Goal: Task Accomplishment & Management: Use online tool/utility

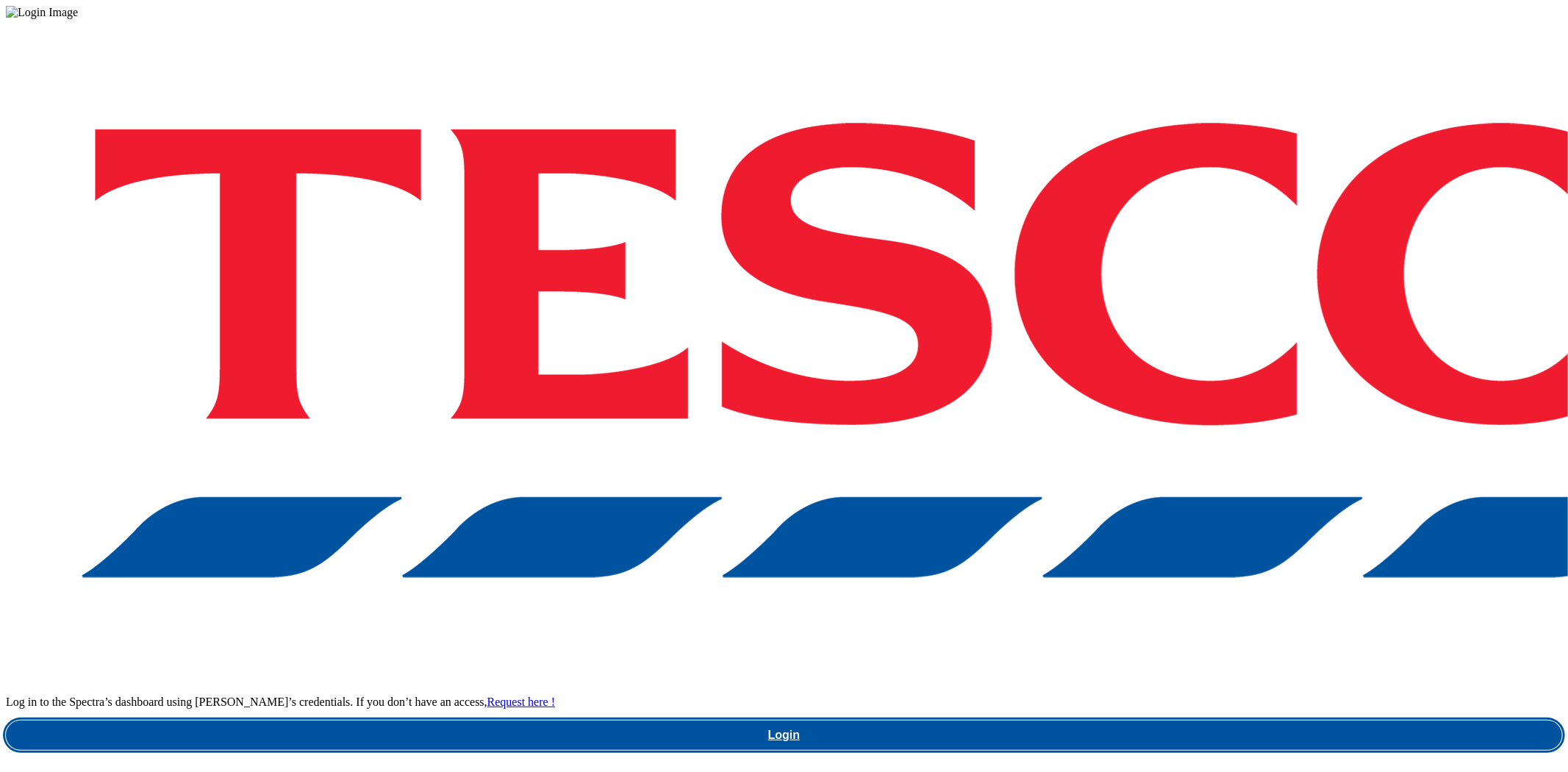
drag, startPoint x: 0, startPoint y: 0, endPoint x: 1161, endPoint y: 442, distance: 1242.3
click at [1161, 720] on link "Login" at bounding box center [783, 735] width 1556 height 29
click at [1203, 720] on link "Login" at bounding box center [783, 735] width 1556 height 29
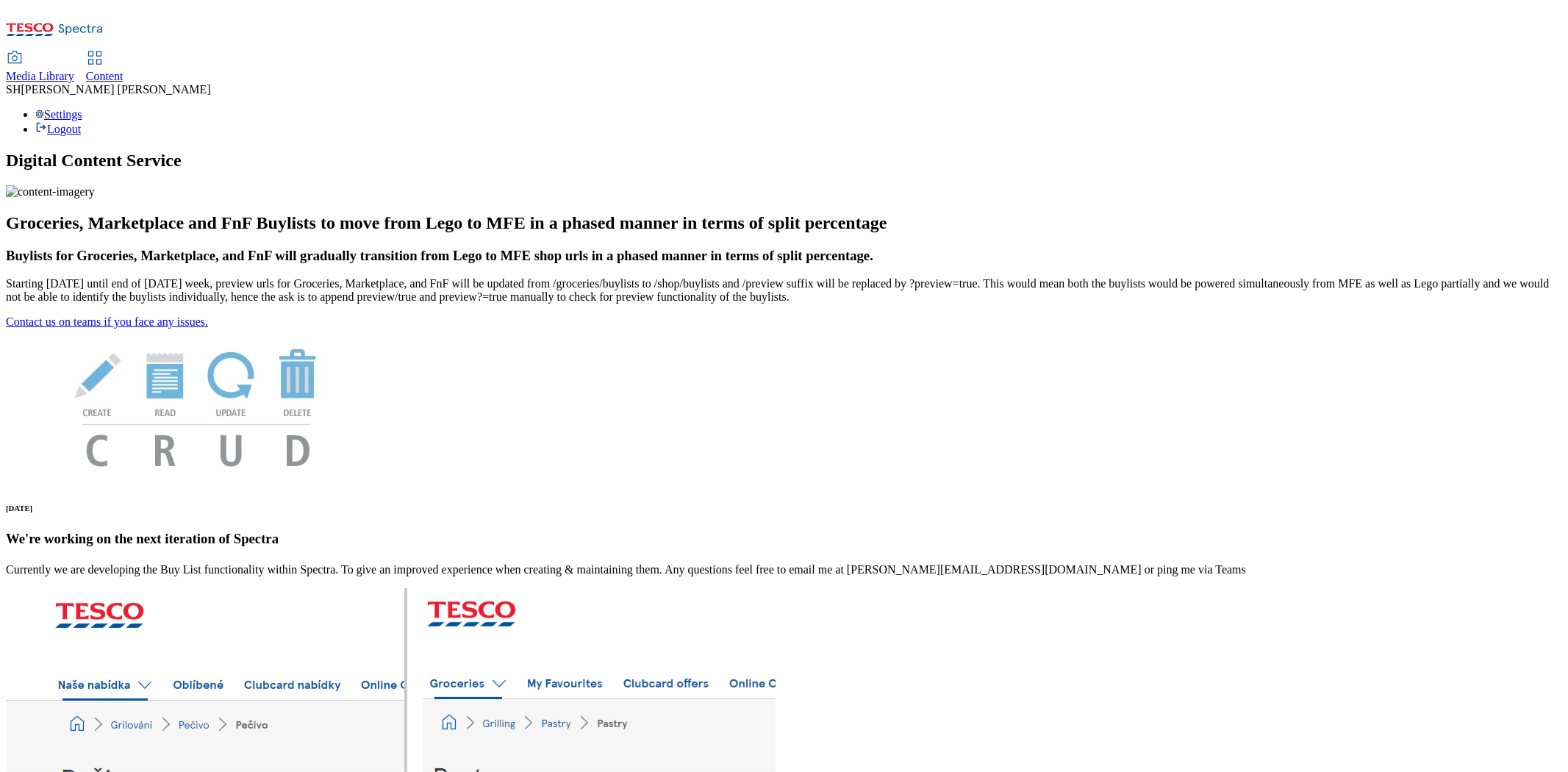
click at [123, 70] on span "Content" at bounding box center [104, 76] width 37 height 13
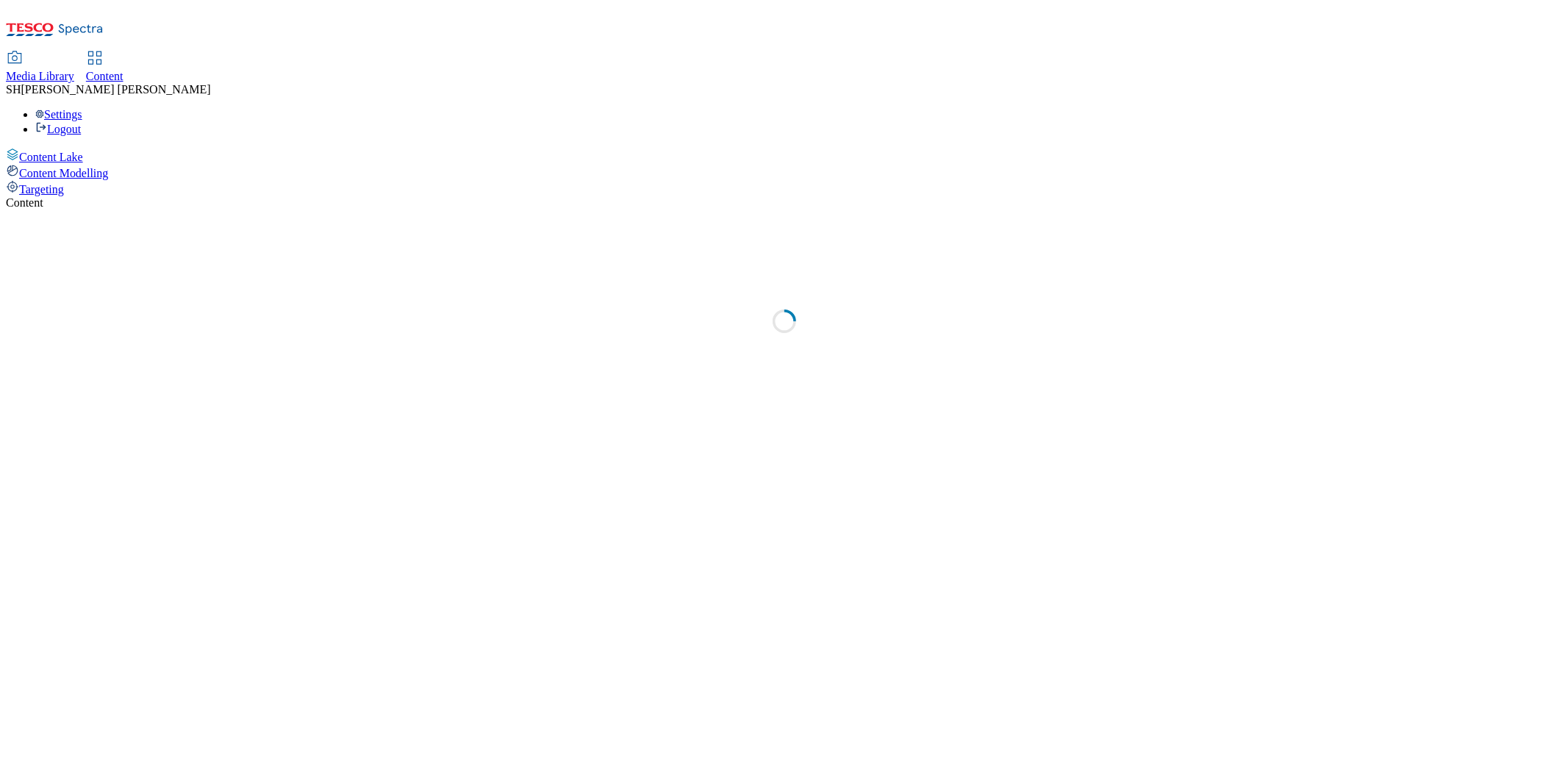
select select "ghs-uk"
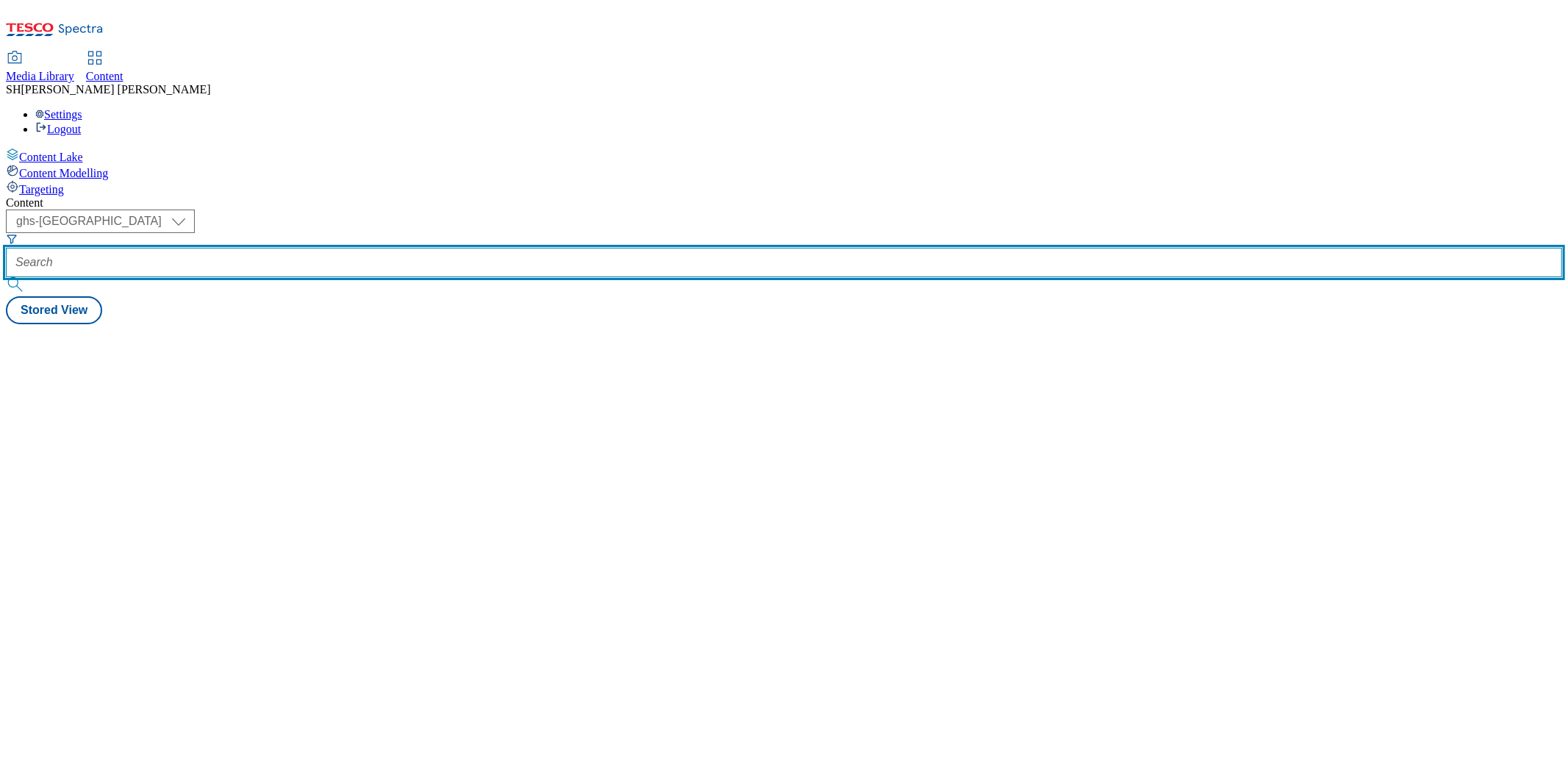
click at [344, 248] on input "text" at bounding box center [783, 262] width 1556 height 29
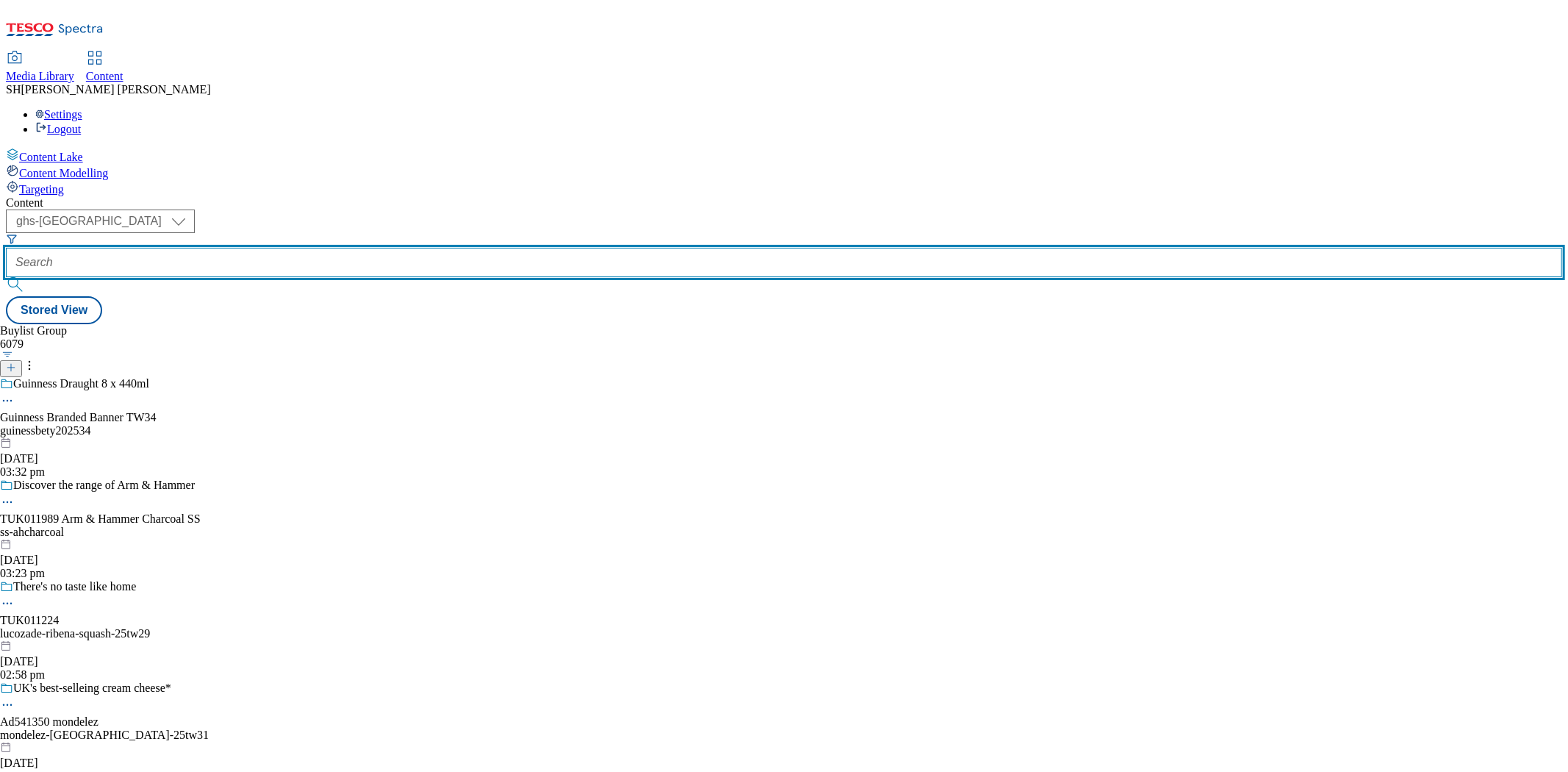
paste input "united-biscuits-jacobs-bites-25tw26"
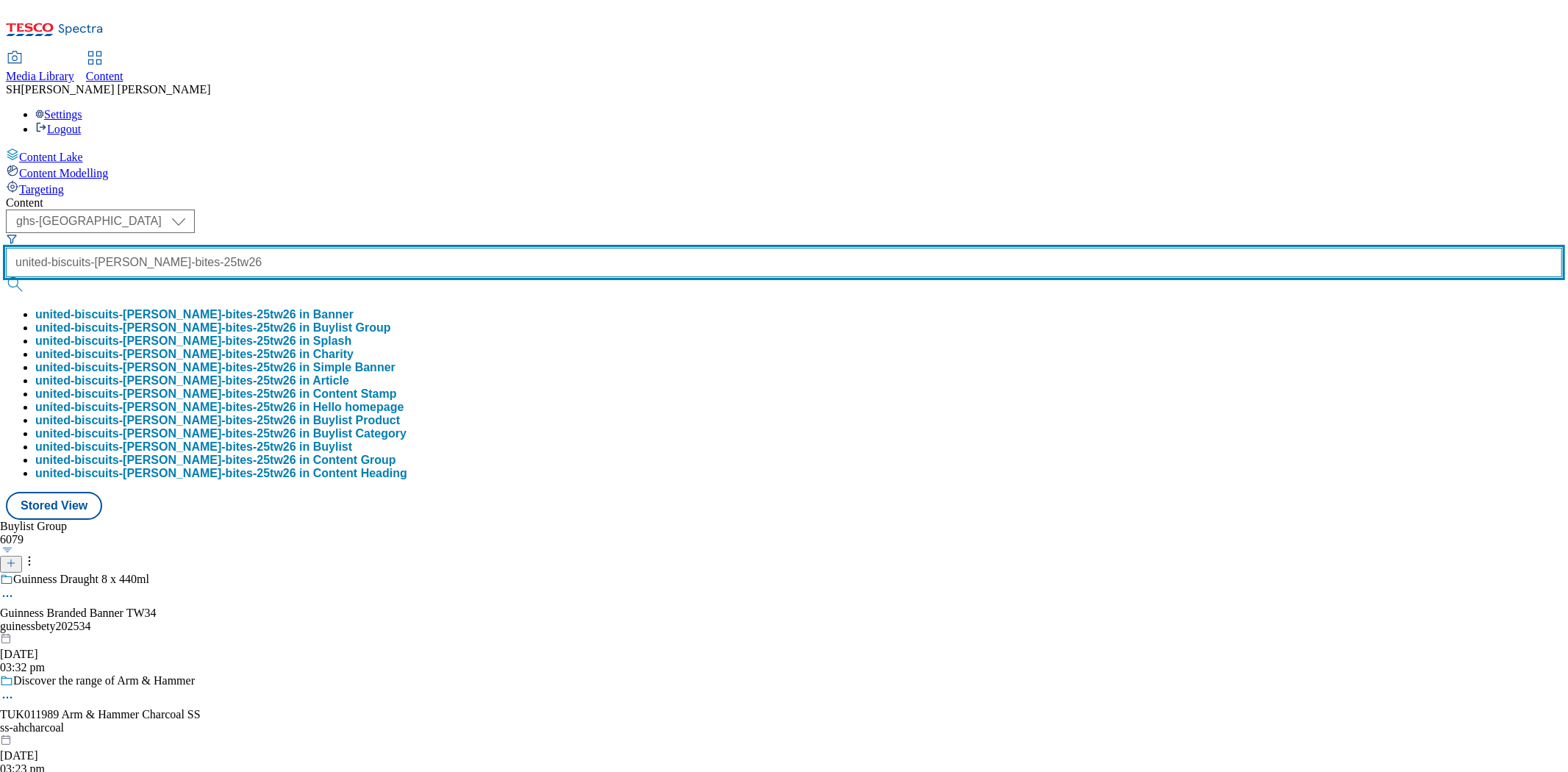
type input "united-biscuits-jacobs-bites-25tw26"
click at [6, 277] on button "submit" at bounding box center [16, 284] width 21 height 14
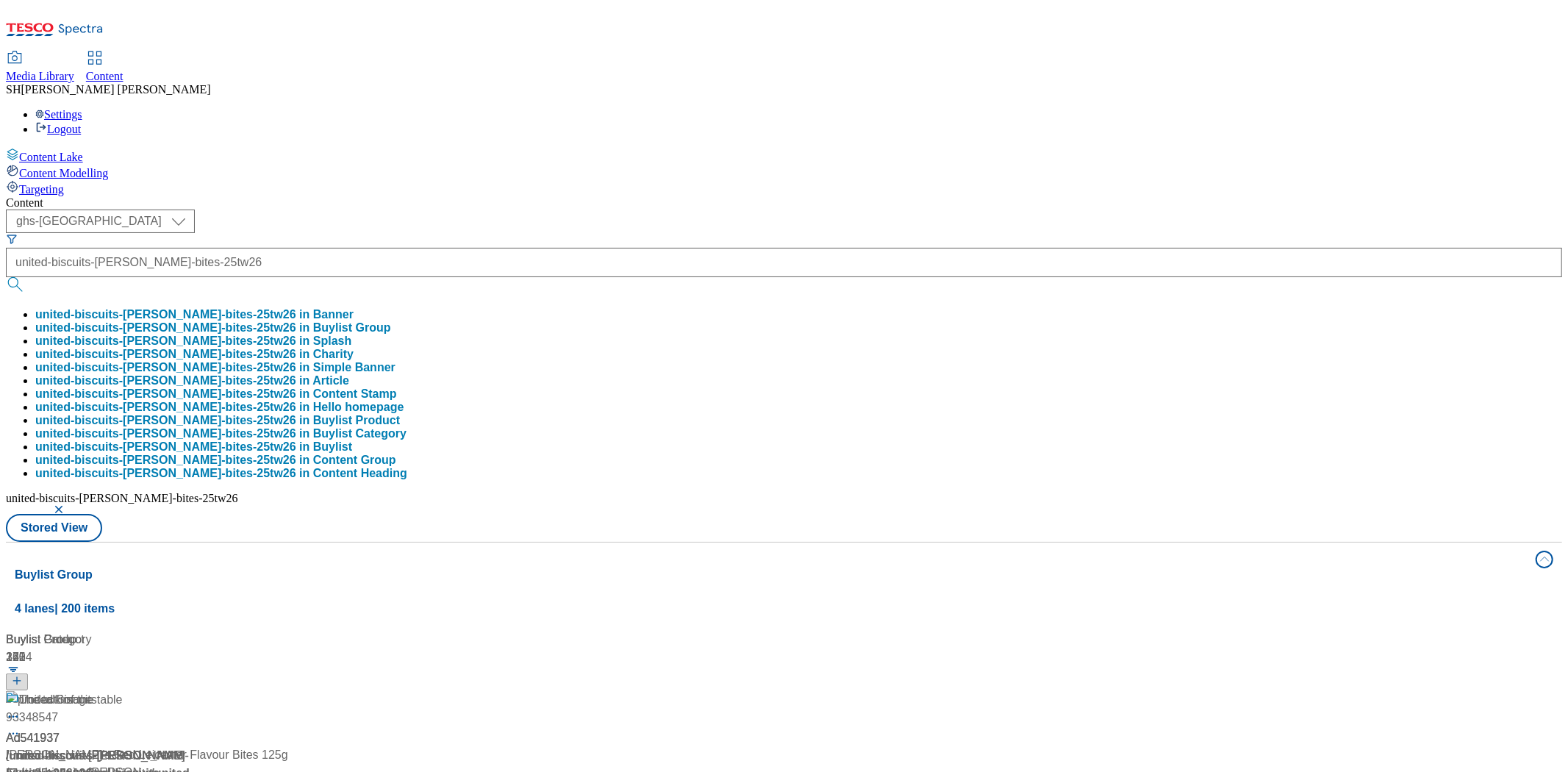
click at [1153, 209] on div "( optional ) ghs-roi ghs-uk ghs-uk united-biscuits-jacobs-bites-25tw26 united-b…" at bounding box center [783, 375] width 1556 height 332
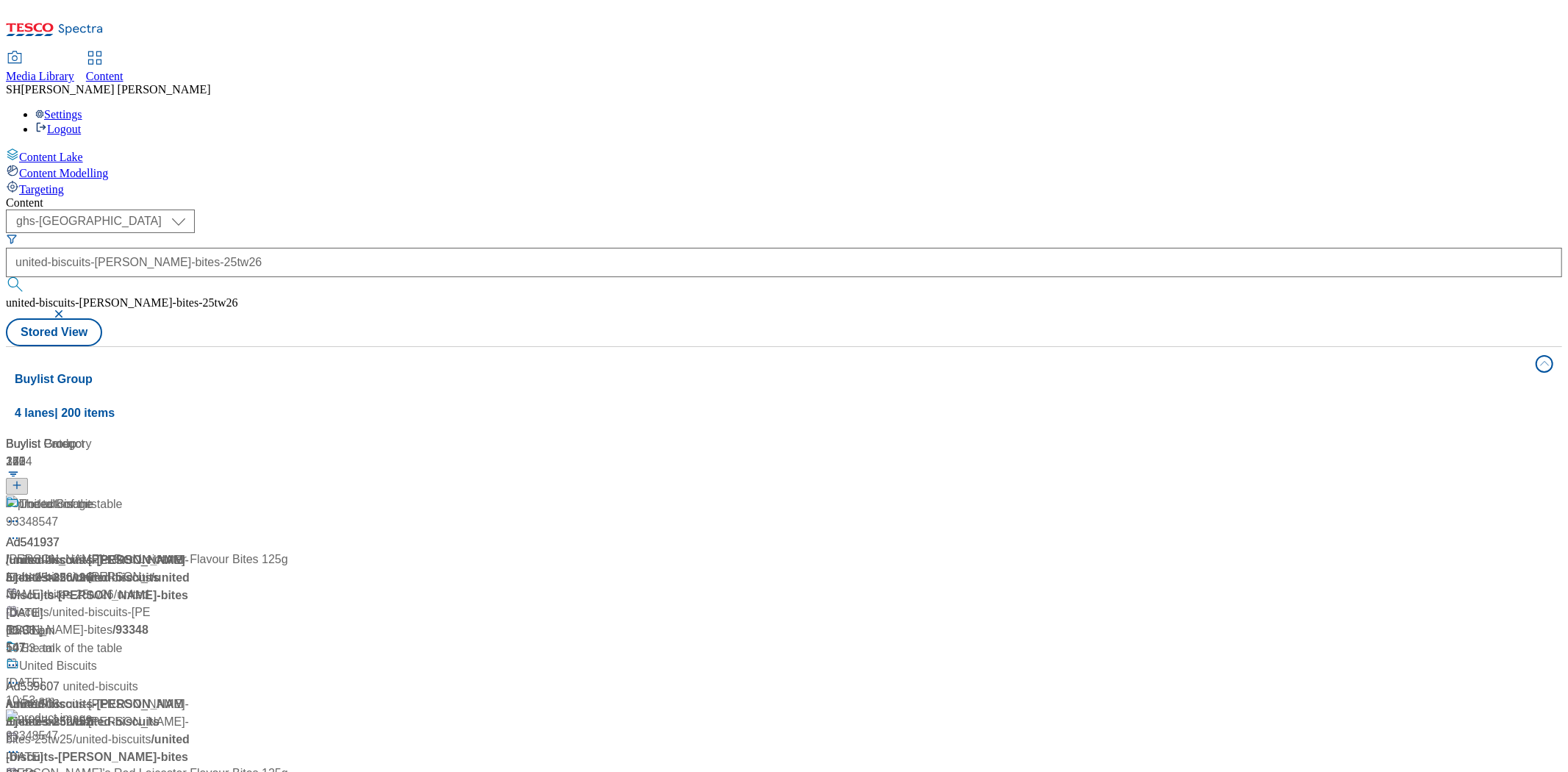
scroll to position [2427, 0]
click at [60, 533] on span "Ad541937" at bounding box center [32, 542] width 53 height 18
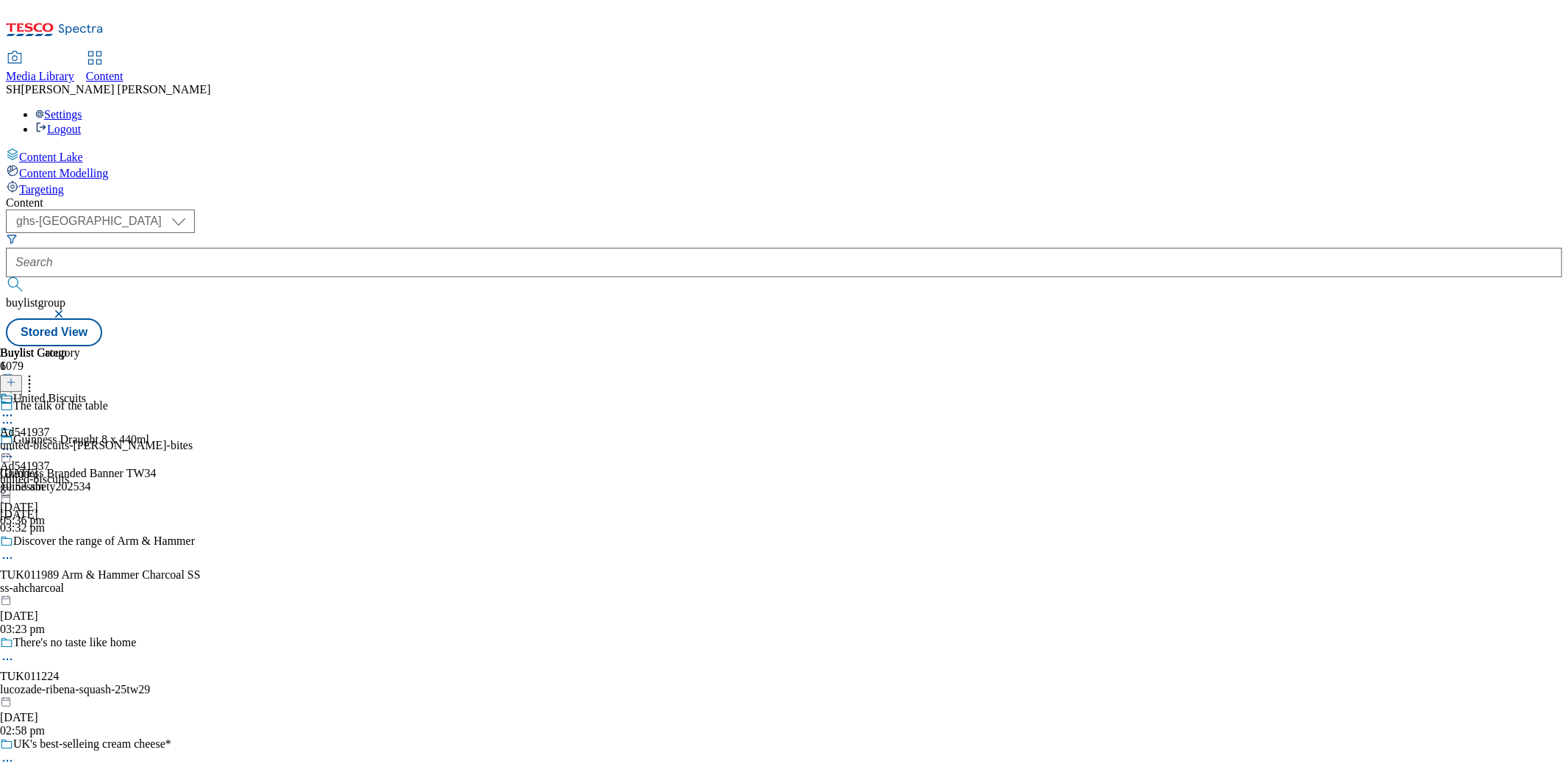
click at [193, 439] on div "united-biscuits-jacobs-bites" at bounding box center [96, 445] width 193 height 14
click at [47, 405] on span "93348547" at bounding box center [23, 411] width 47 height 14
click at [14, 442] on icon at bounding box center [7, 449] width 14 height 14
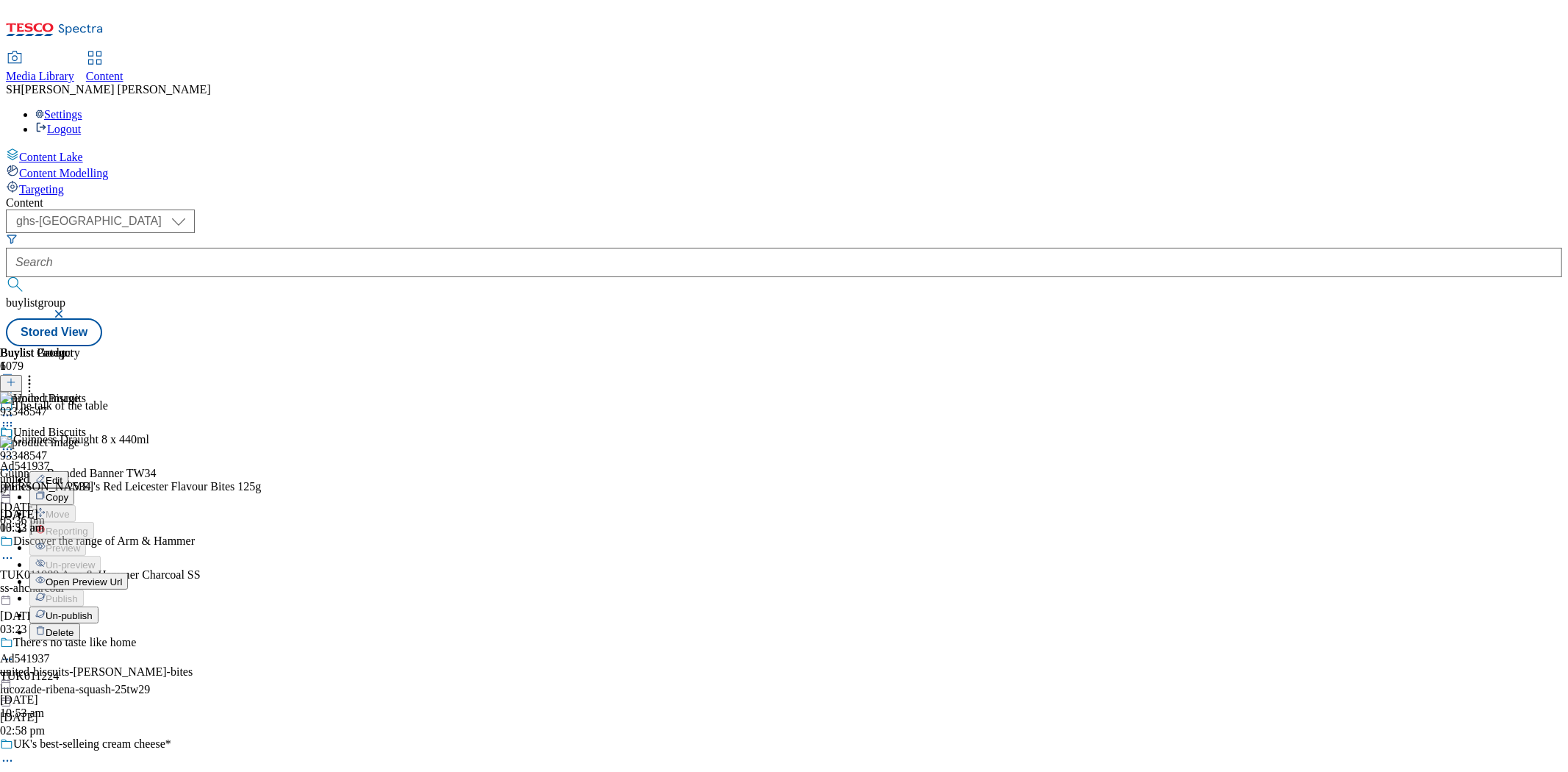
click at [92, 610] on span "Un-publish" at bounding box center [68, 615] width 47 height 11
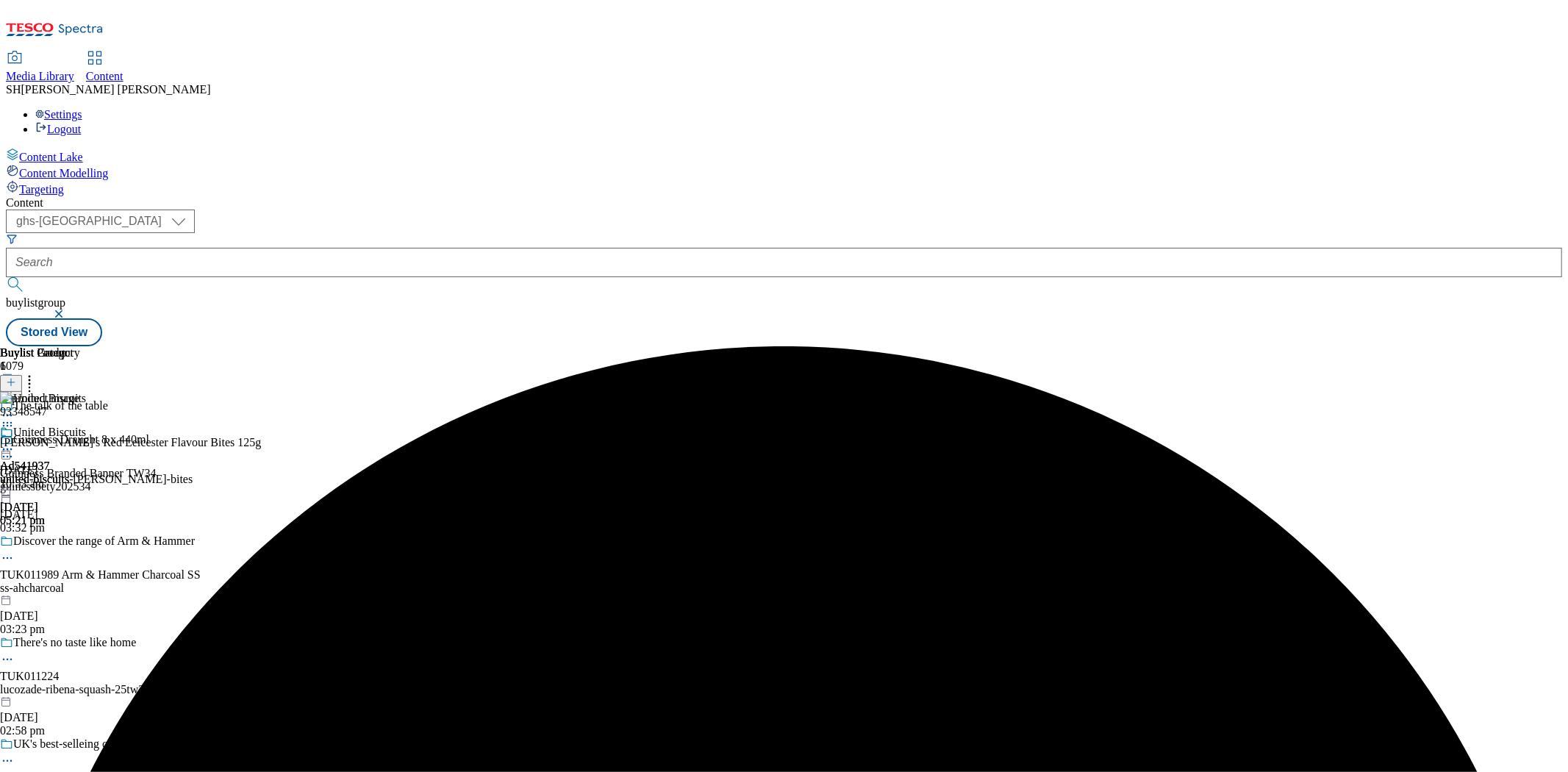
click at [31, 380] on circle at bounding box center [29, 380] width 2 height 2
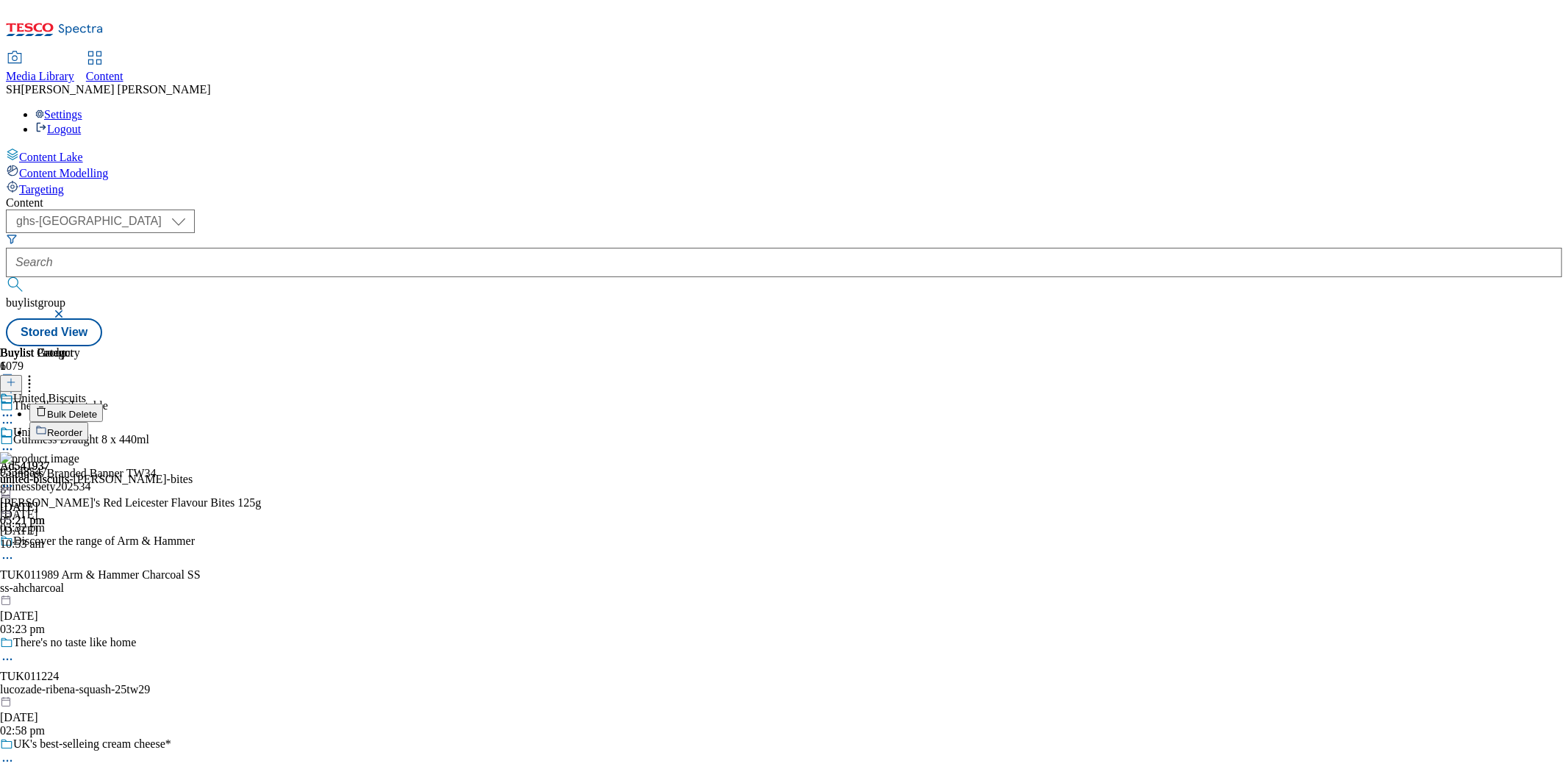
click at [261, 452] on div "93348547 Jacob's Red Leicester Flavour Bites 125g 27 Aug 2025 10:53 am" at bounding box center [131, 501] width 261 height 99
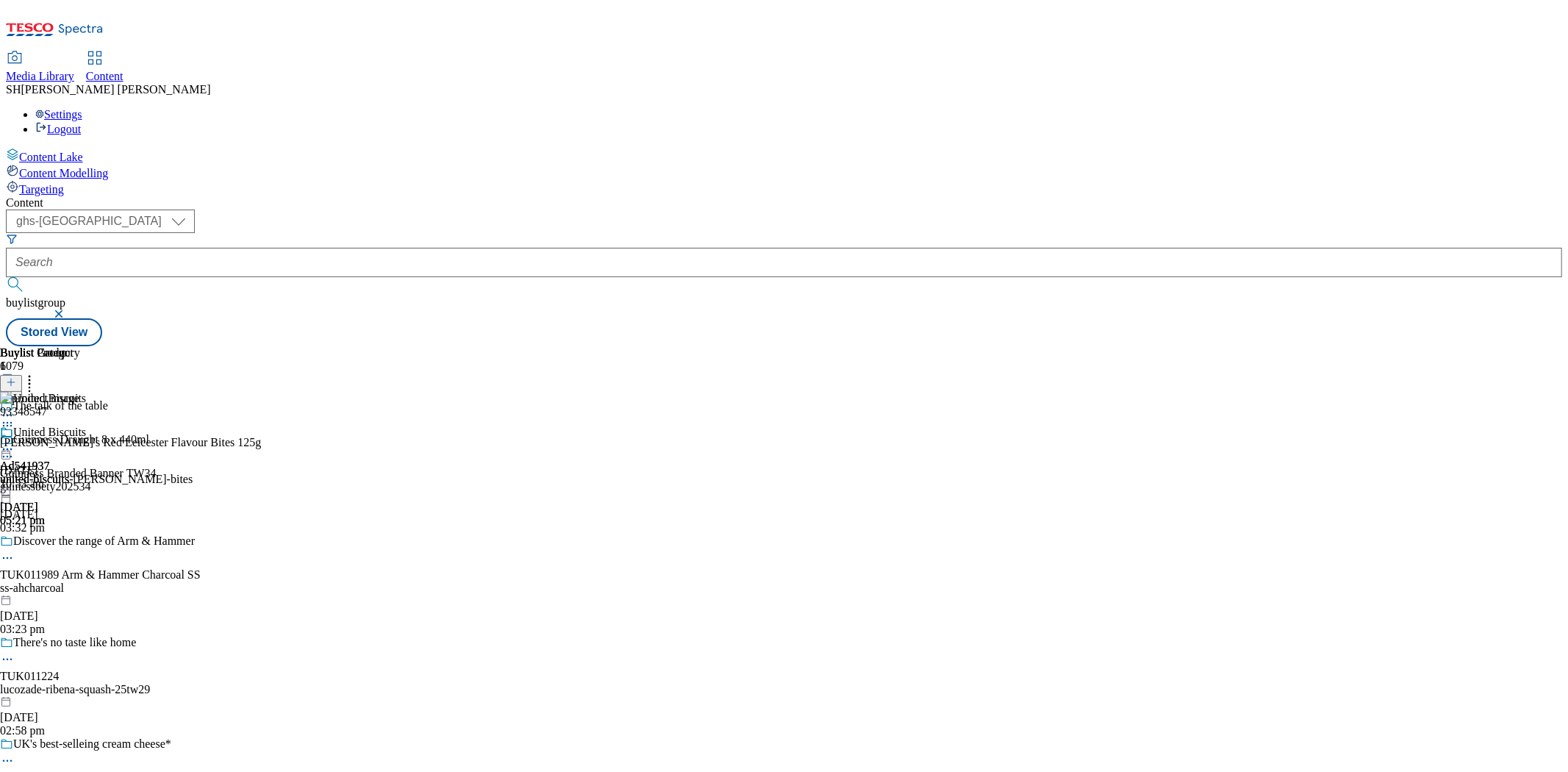
click at [14, 418] on icon at bounding box center [7, 425] width 14 height 14
click at [22, 375] on button at bounding box center [11, 383] width 22 height 17
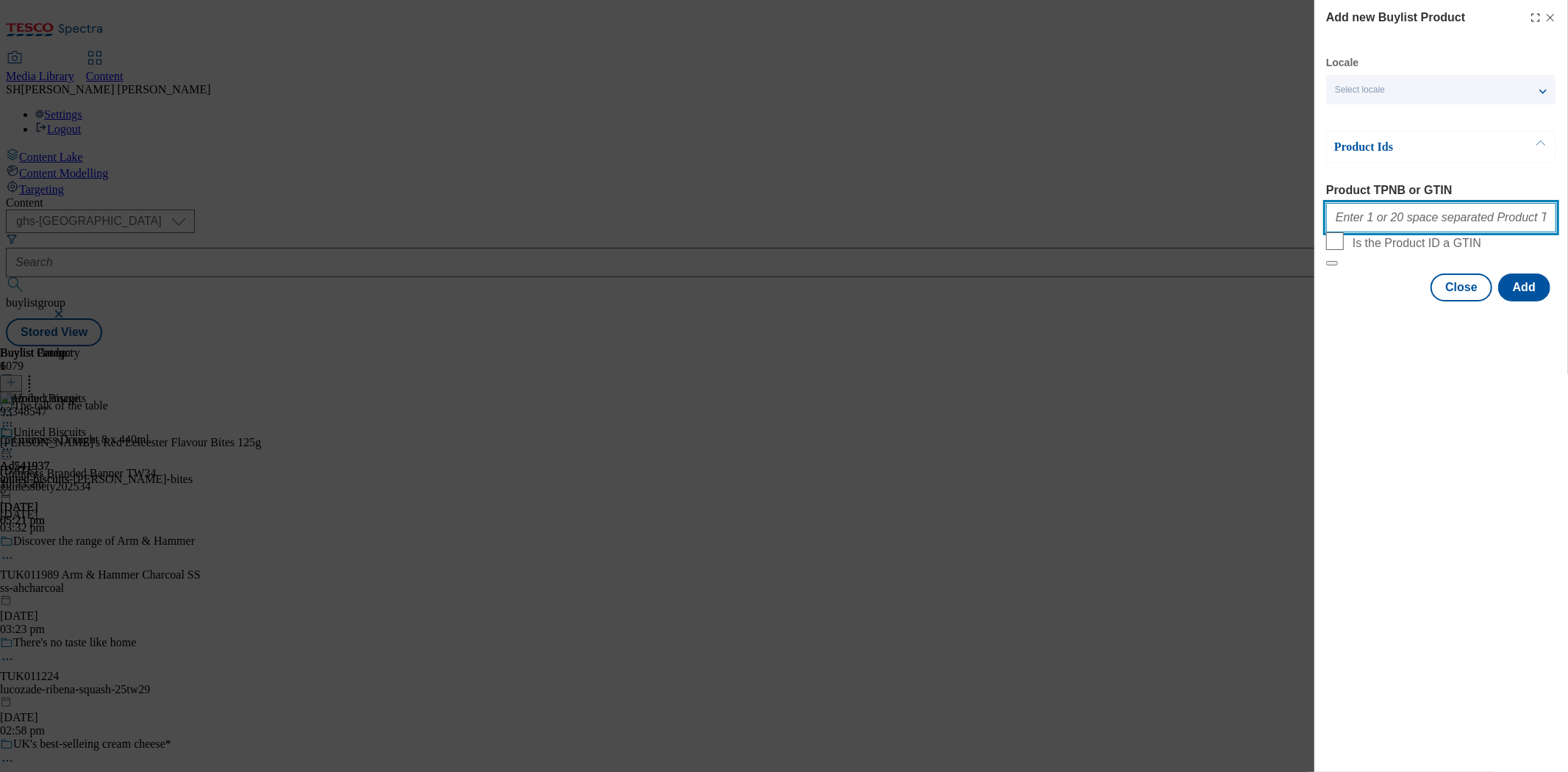
click at [1394, 229] on input "Product TPNB or GTIN" at bounding box center [1441, 217] width 230 height 29
paste input "93425433"
type input "93425433"
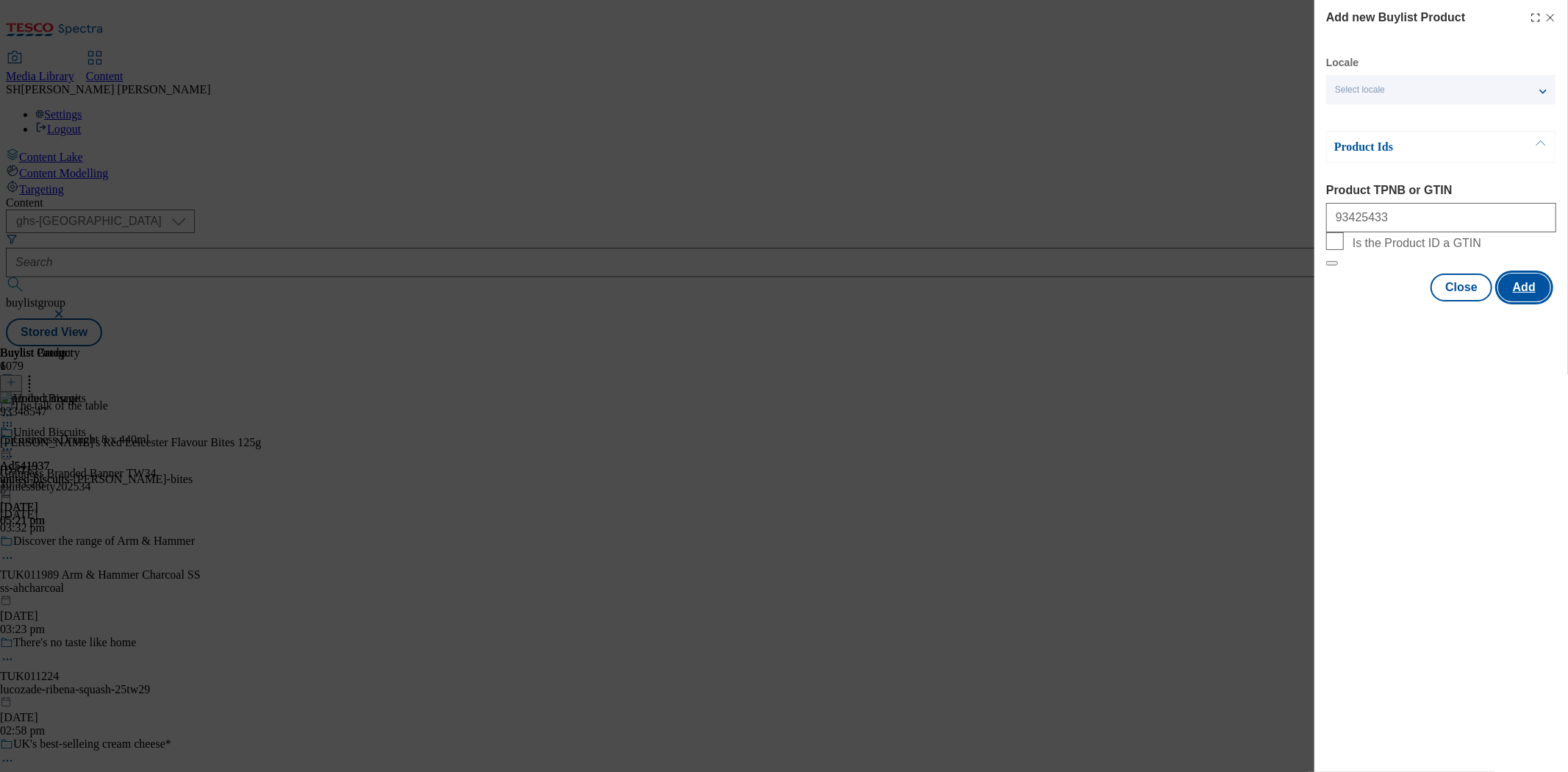
click at [1537, 302] on button "Add" at bounding box center [1524, 287] width 53 height 28
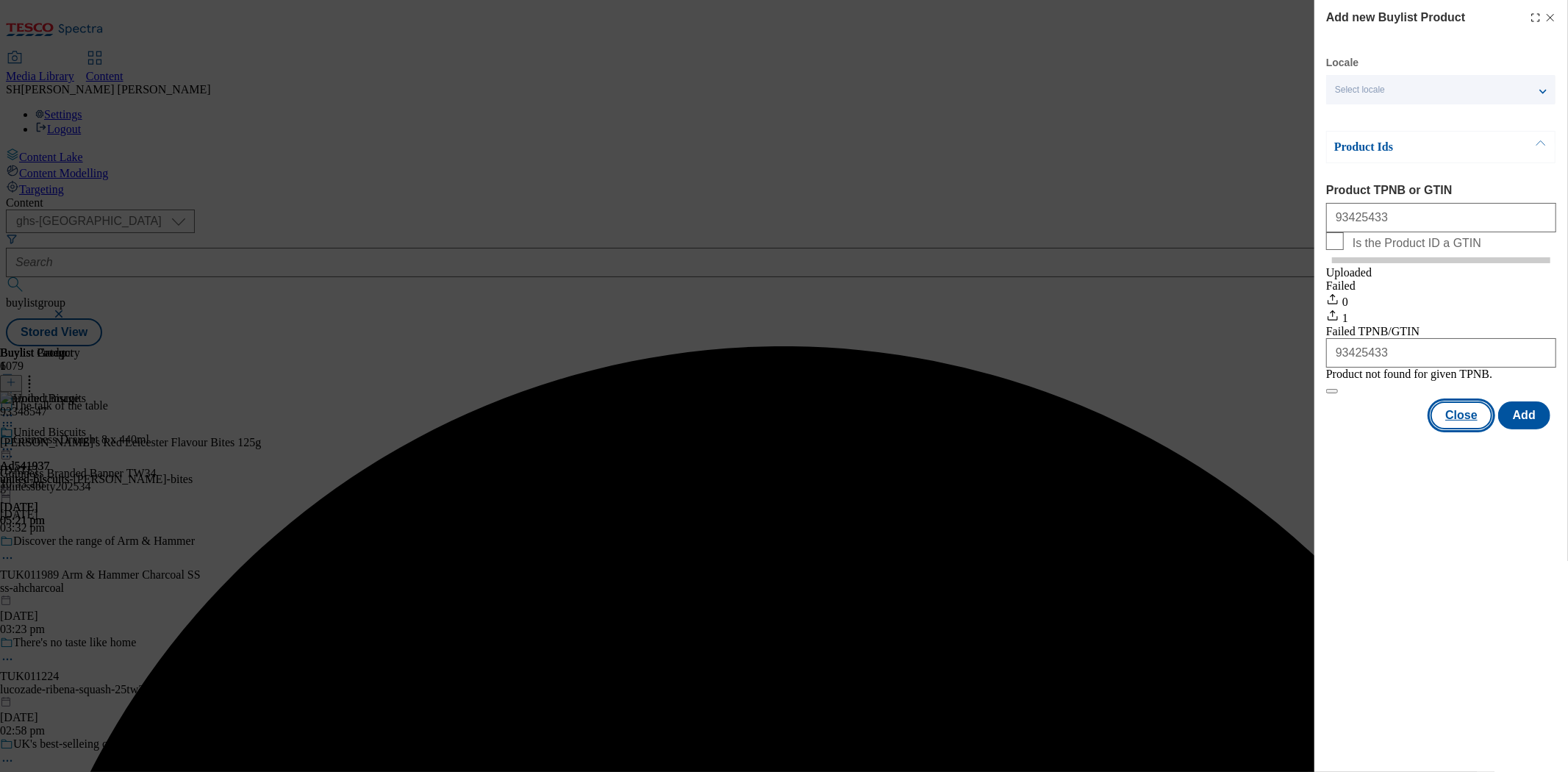
click at [1480, 429] on button "Close" at bounding box center [1461, 415] width 62 height 28
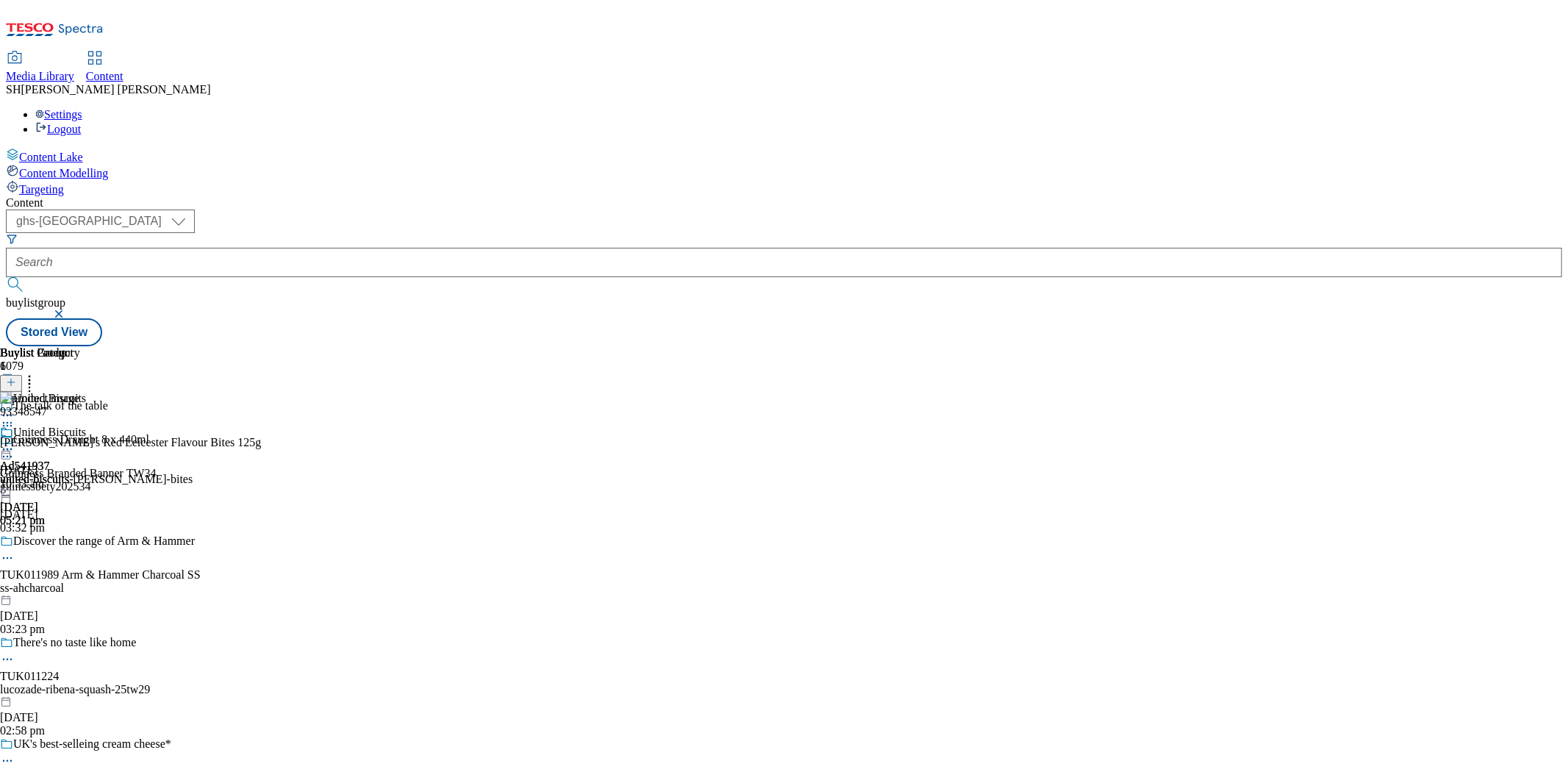
click at [22, 375] on button at bounding box center [11, 383] width 22 height 17
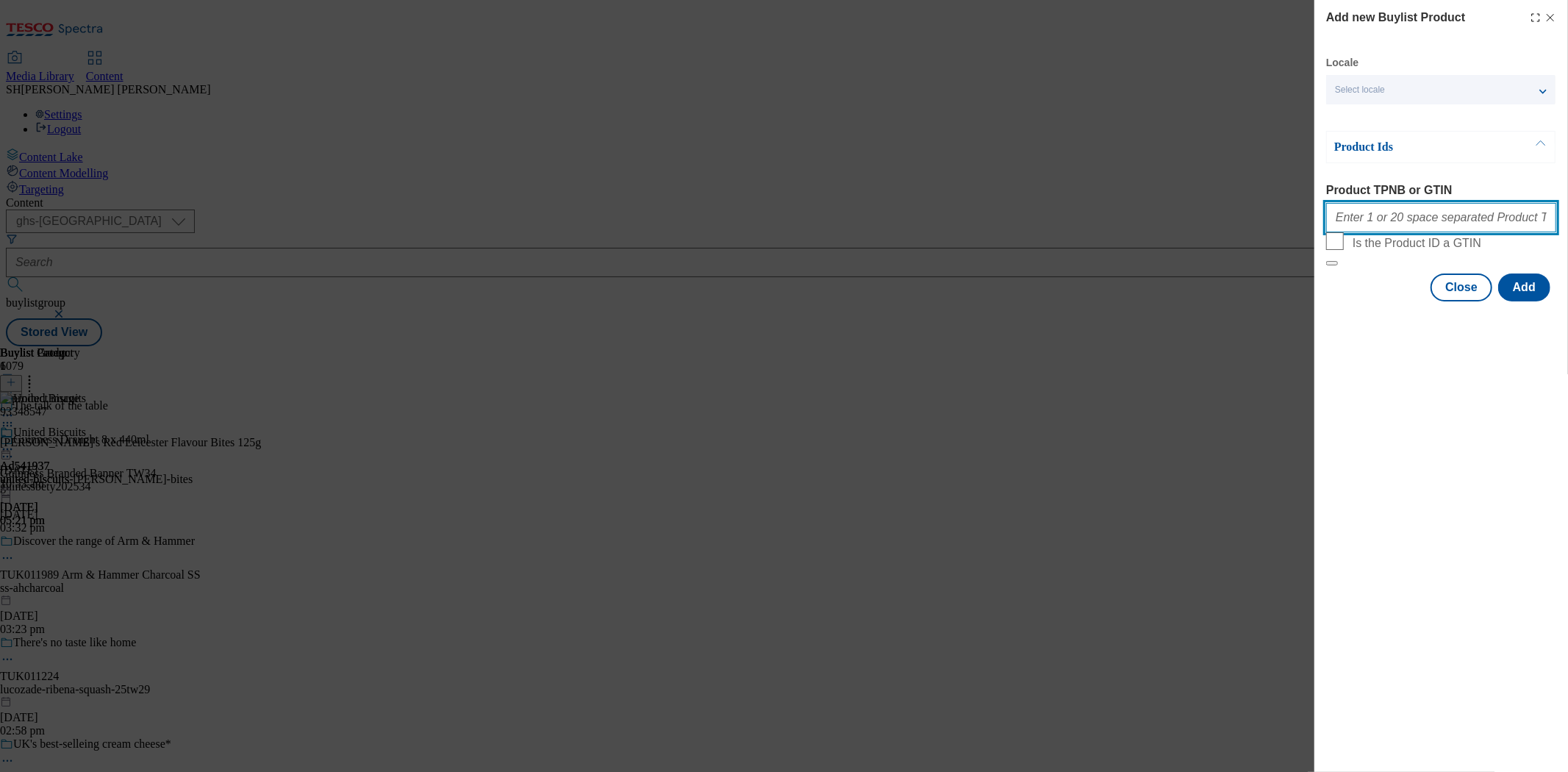
click at [1355, 221] on input "Product TPNB or GTIN" at bounding box center [1441, 217] width 230 height 29
paste input "93485666"
type input "93485666"
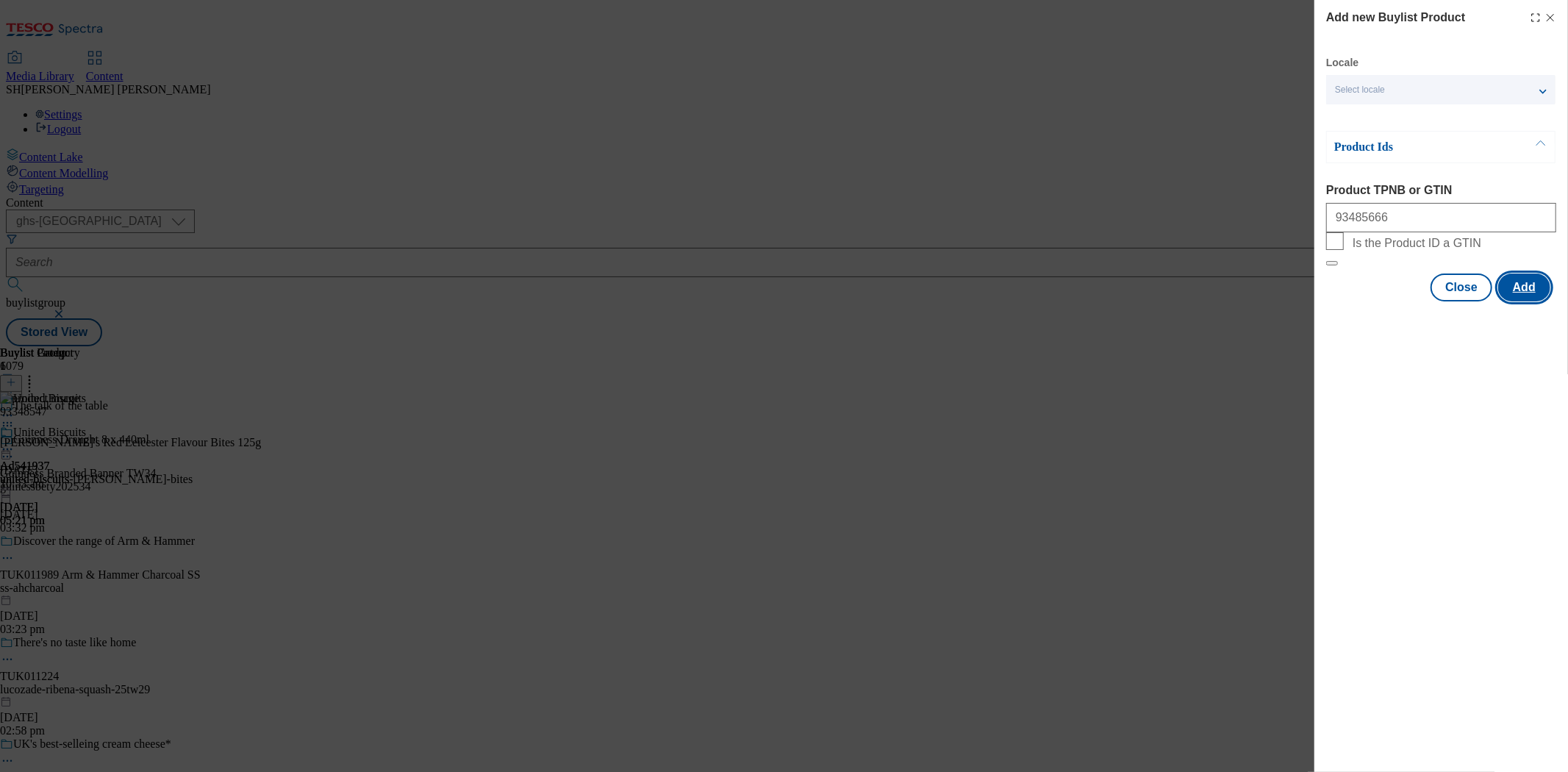
click at [1536, 302] on button "Add" at bounding box center [1524, 287] width 53 height 28
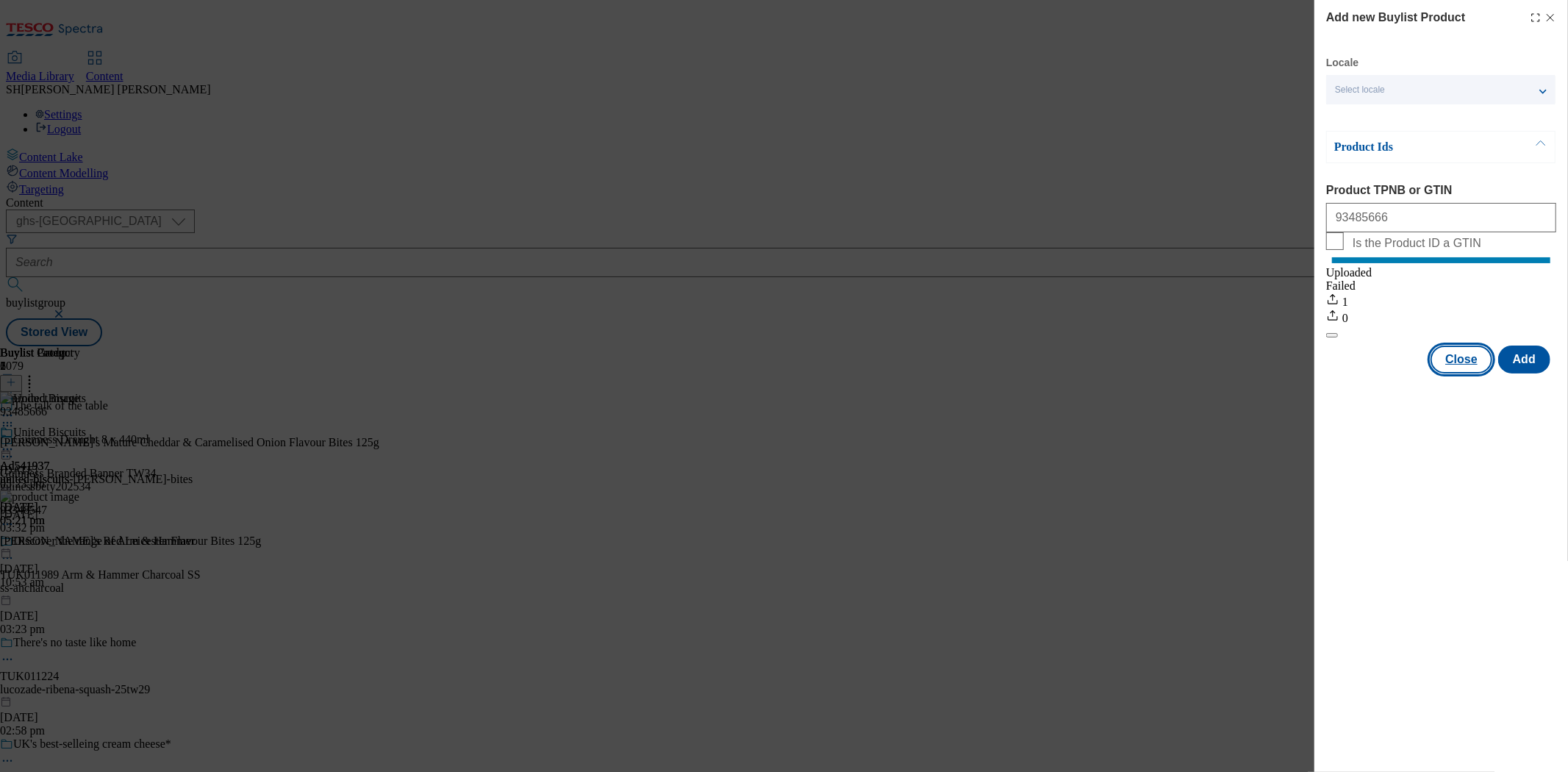
click at [1458, 373] on button "Close" at bounding box center [1461, 359] width 62 height 28
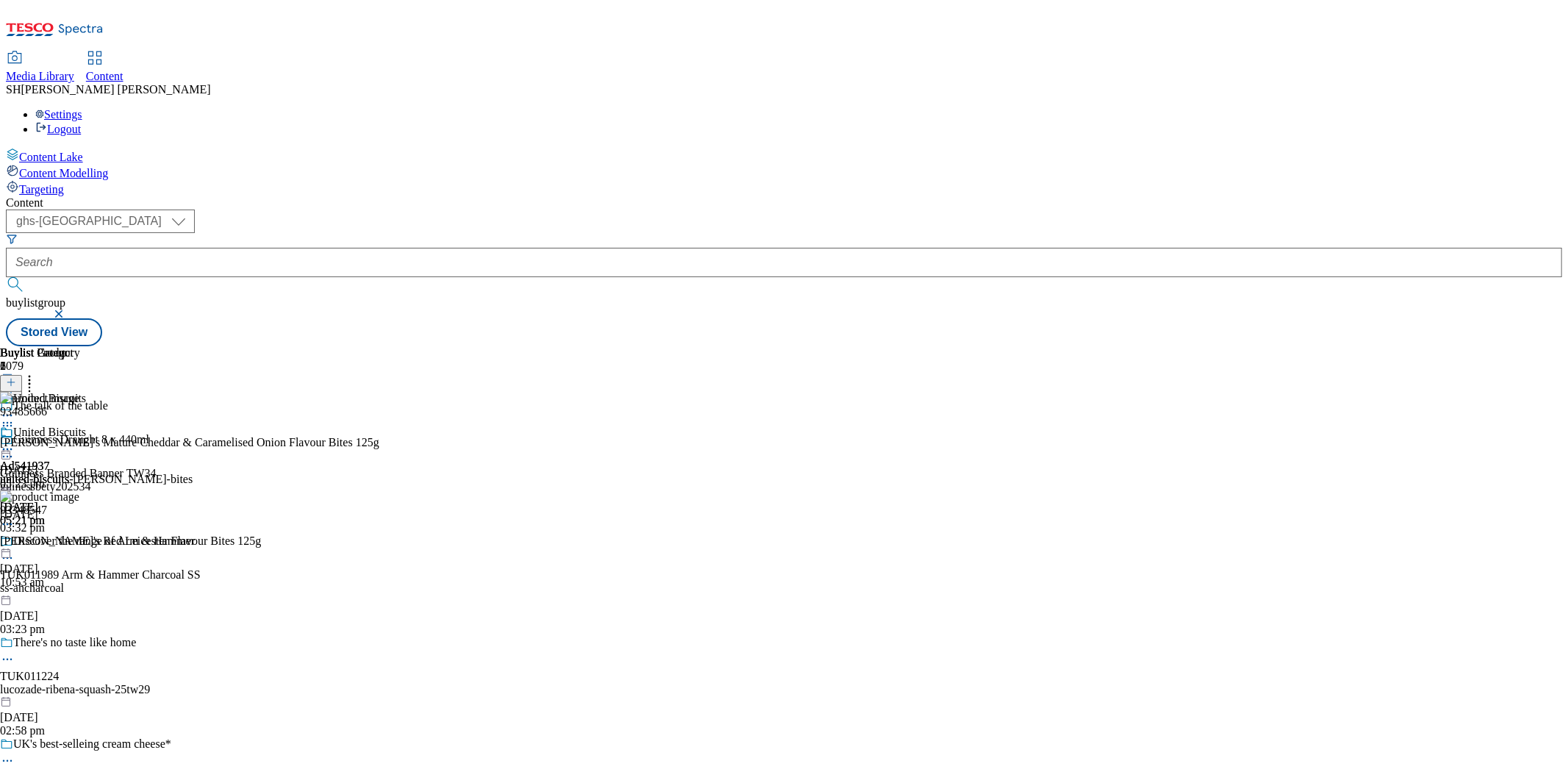
click at [14, 442] on icon at bounding box center [7, 449] width 14 height 14
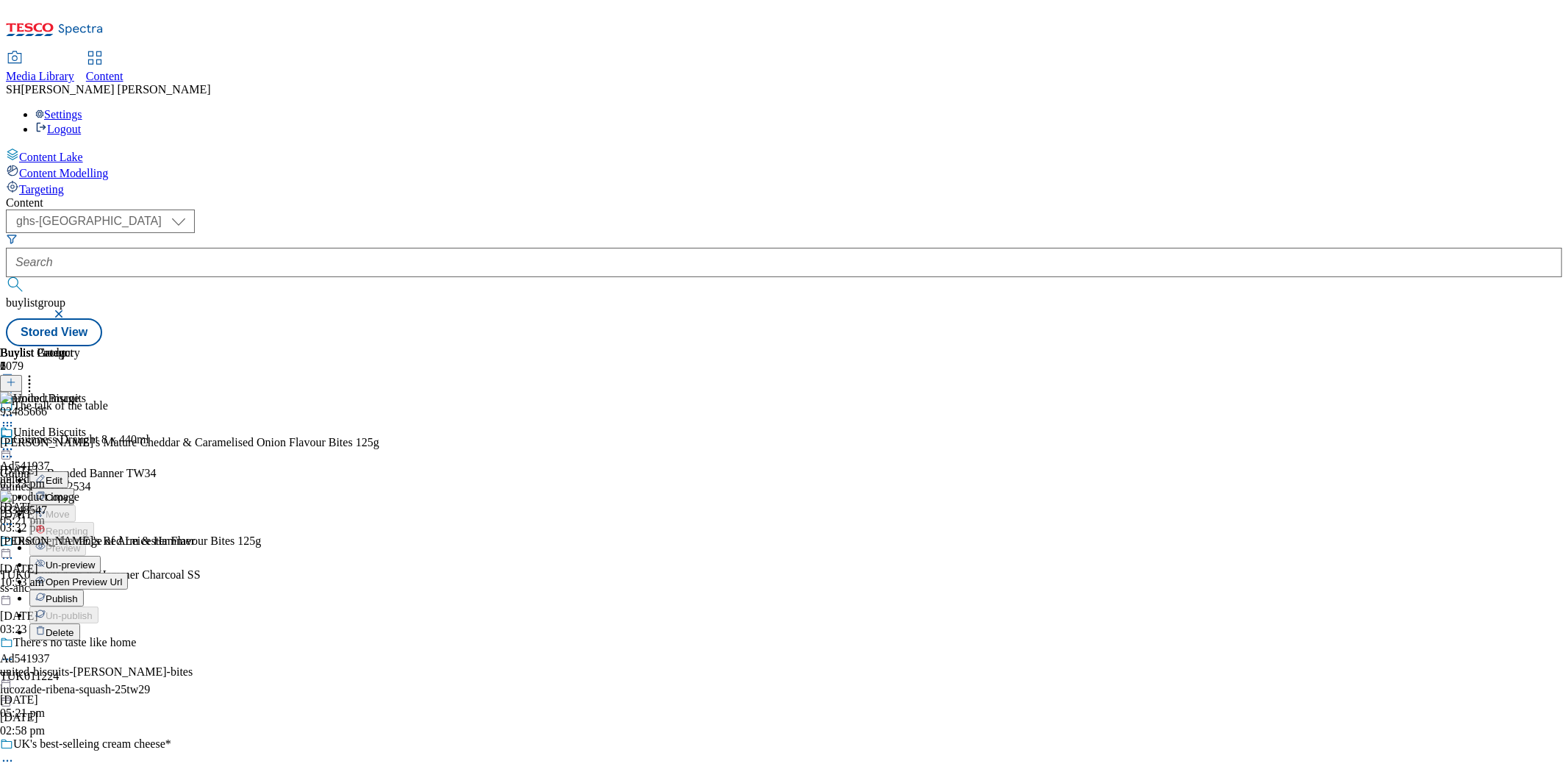
click at [95, 560] on span "Un-preview" at bounding box center [70, 565] width 49 height 11
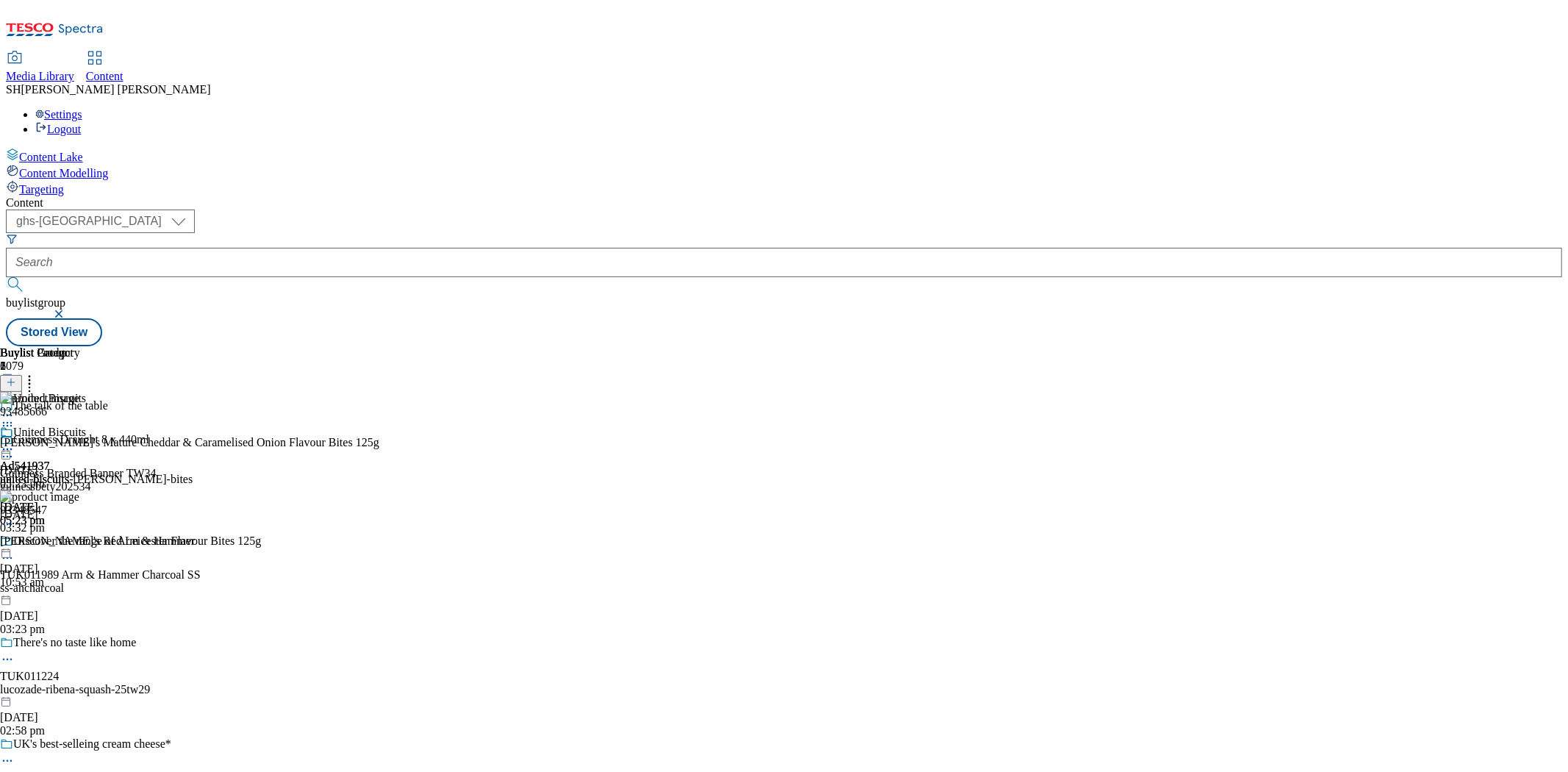
click at [5, 448] on circle at bounding box center [4, 449] width 2 height 2
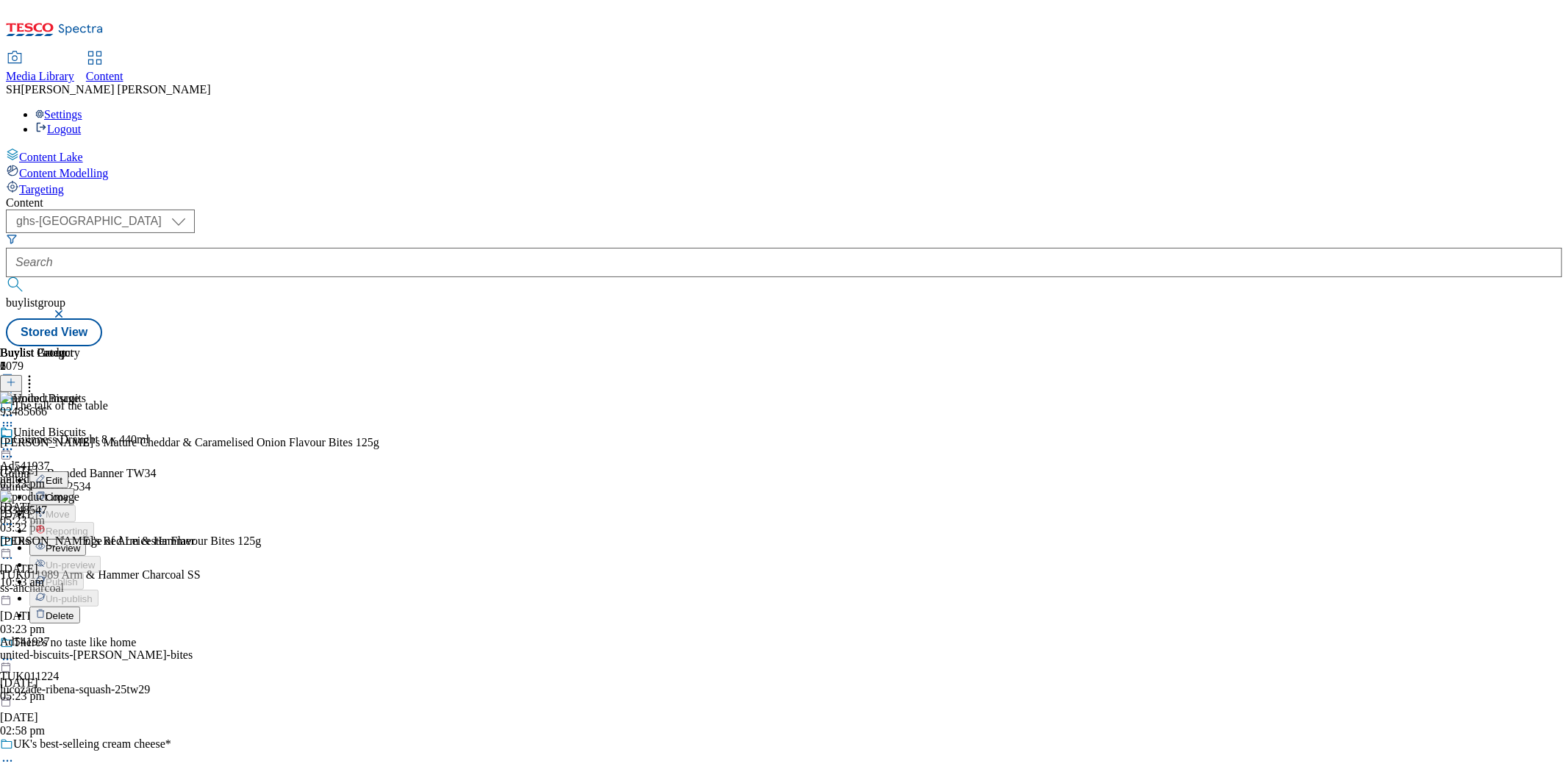
click at [80, 543] on span "Preview" at bounding box center [62, 548] width 34 height 11
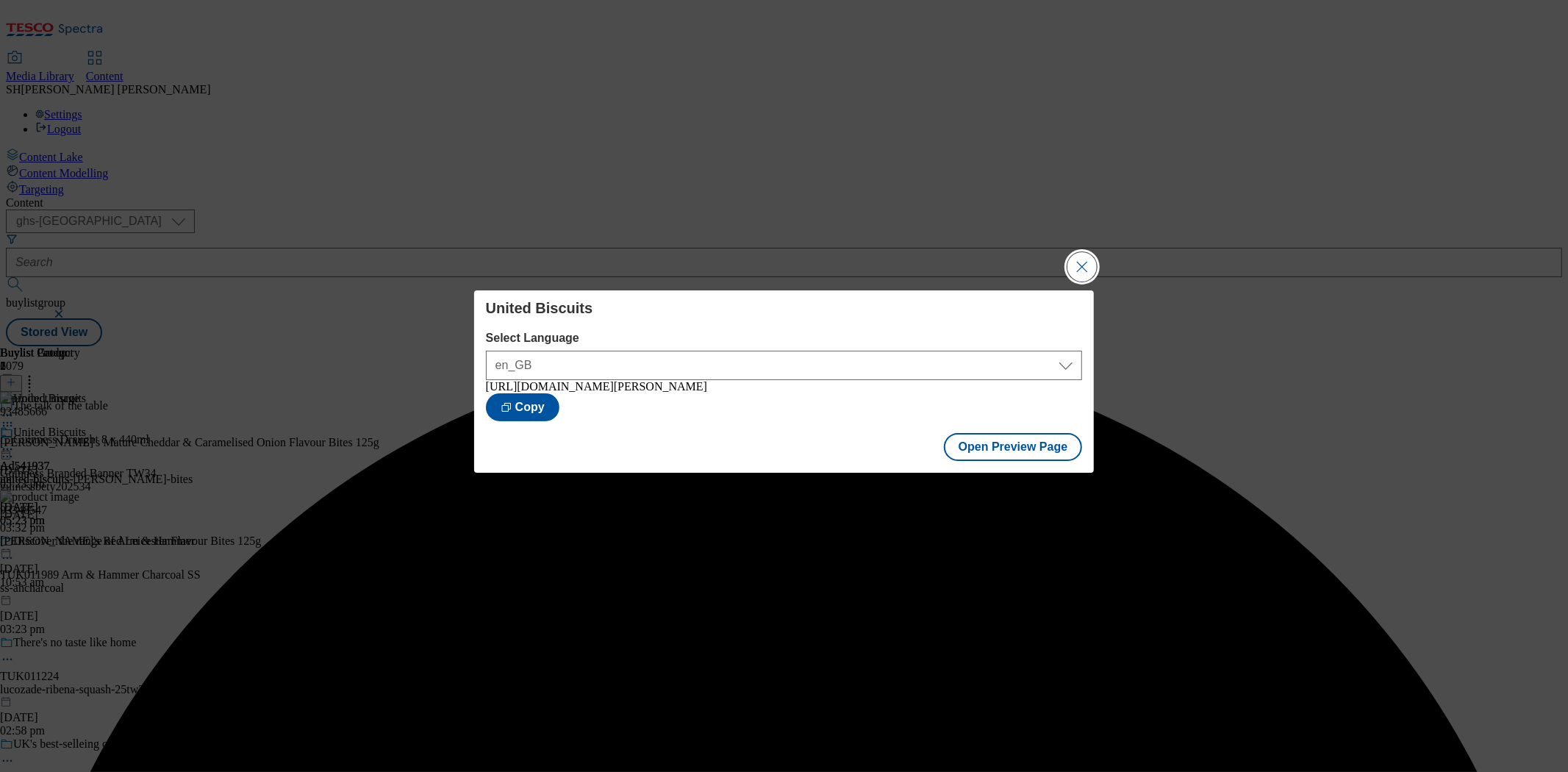
click at [1084, 268] on button "Close Modal" at bounding box center [1082, 267] width 29 height 29
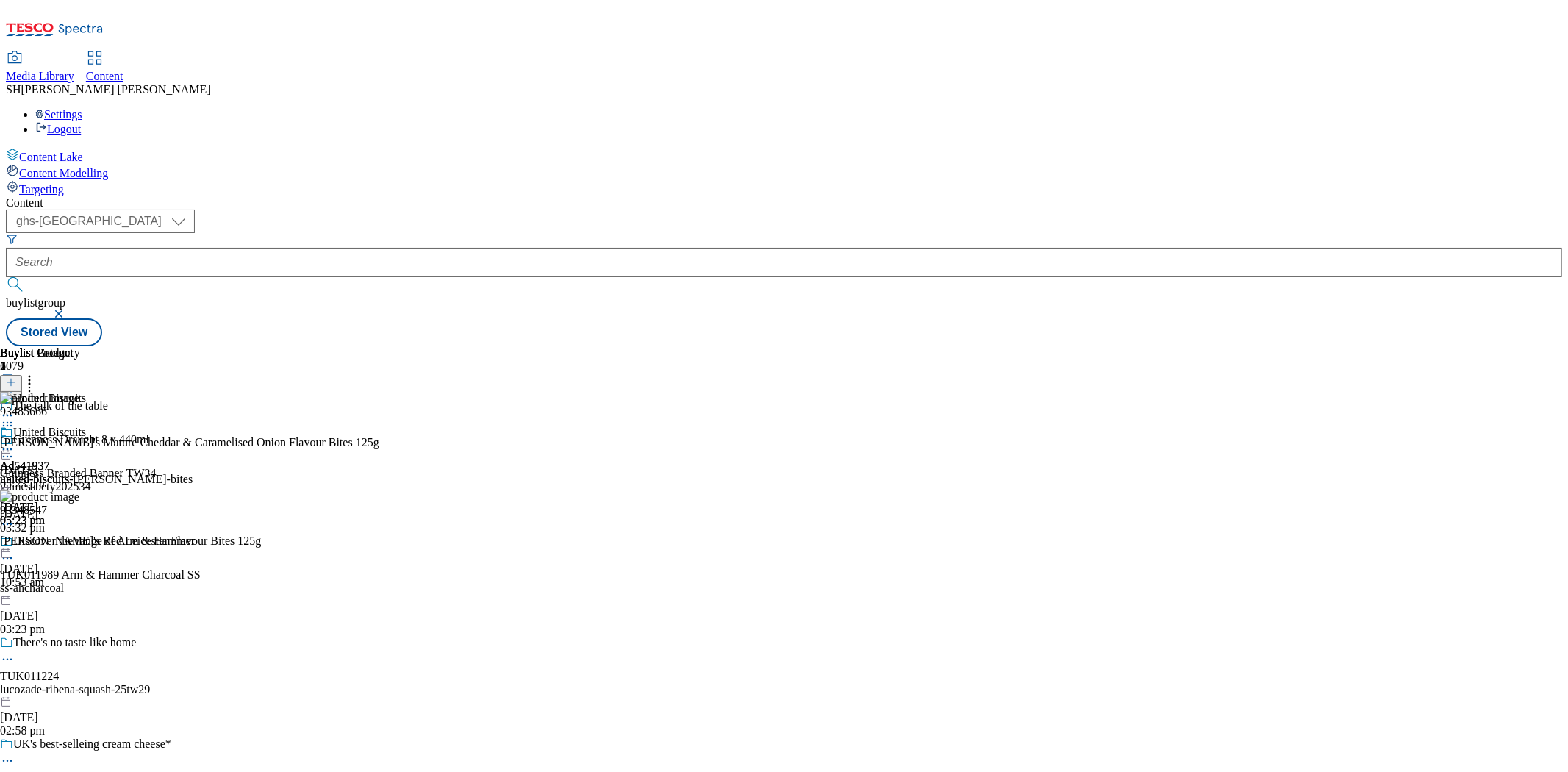
click at [14, 442] on icon at bounding box center [7, 449] width 14 height 14
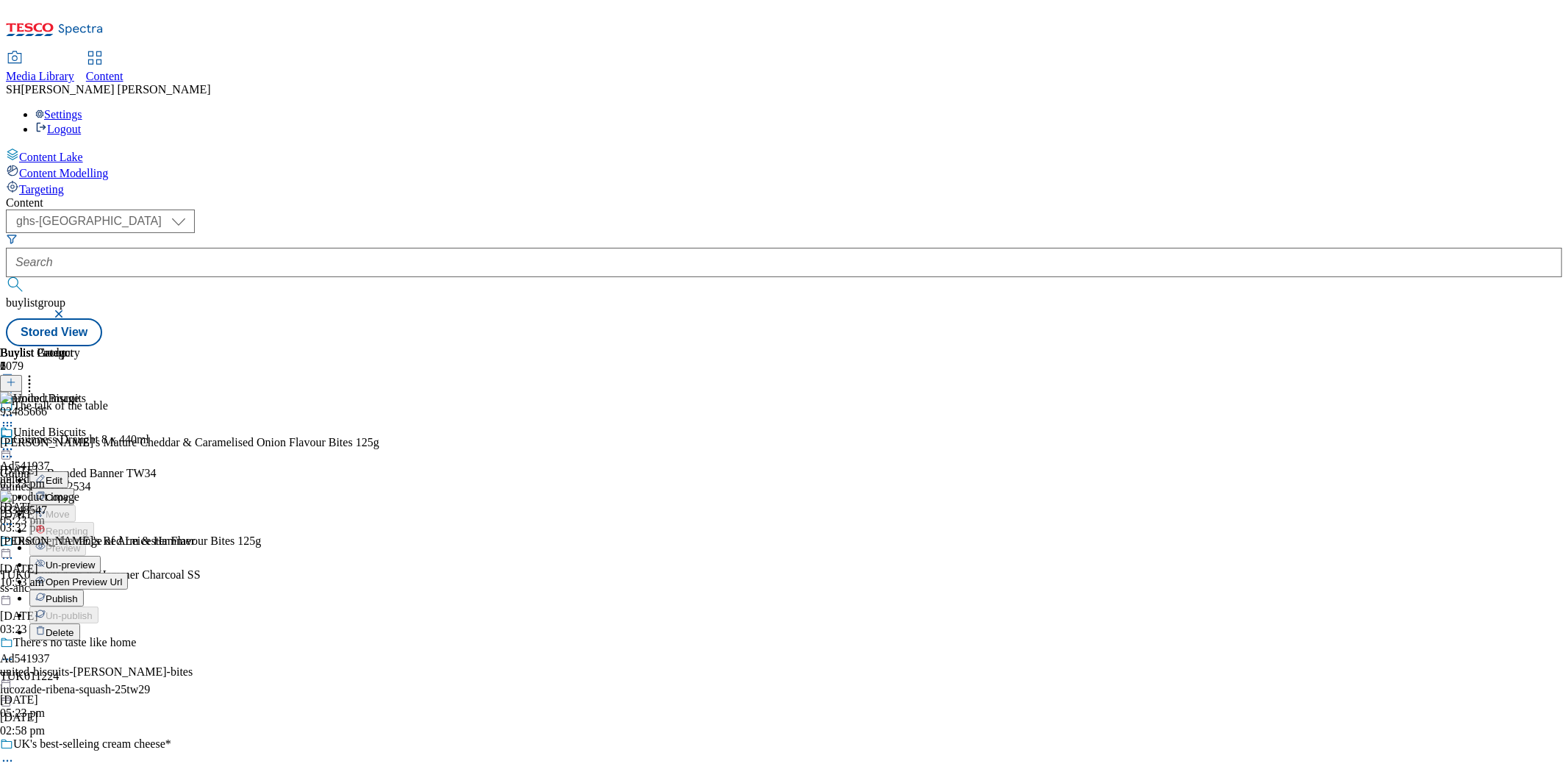
click at [78, 593] on span "Publish" at bounding box center [61, 598] width 33 height 11
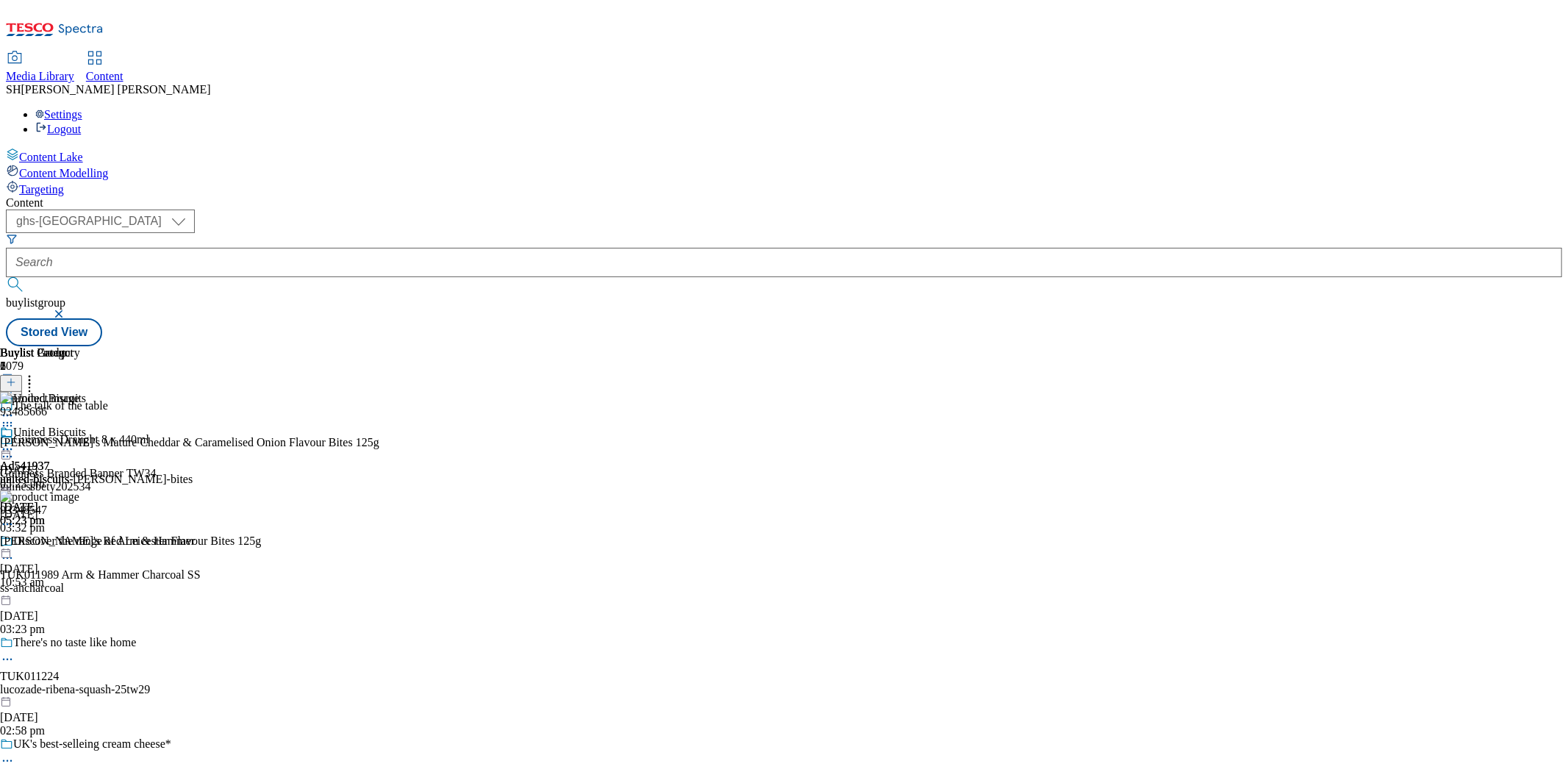
click at [14, 442] on icon at bounding box center [7, 449] width 14 height 14
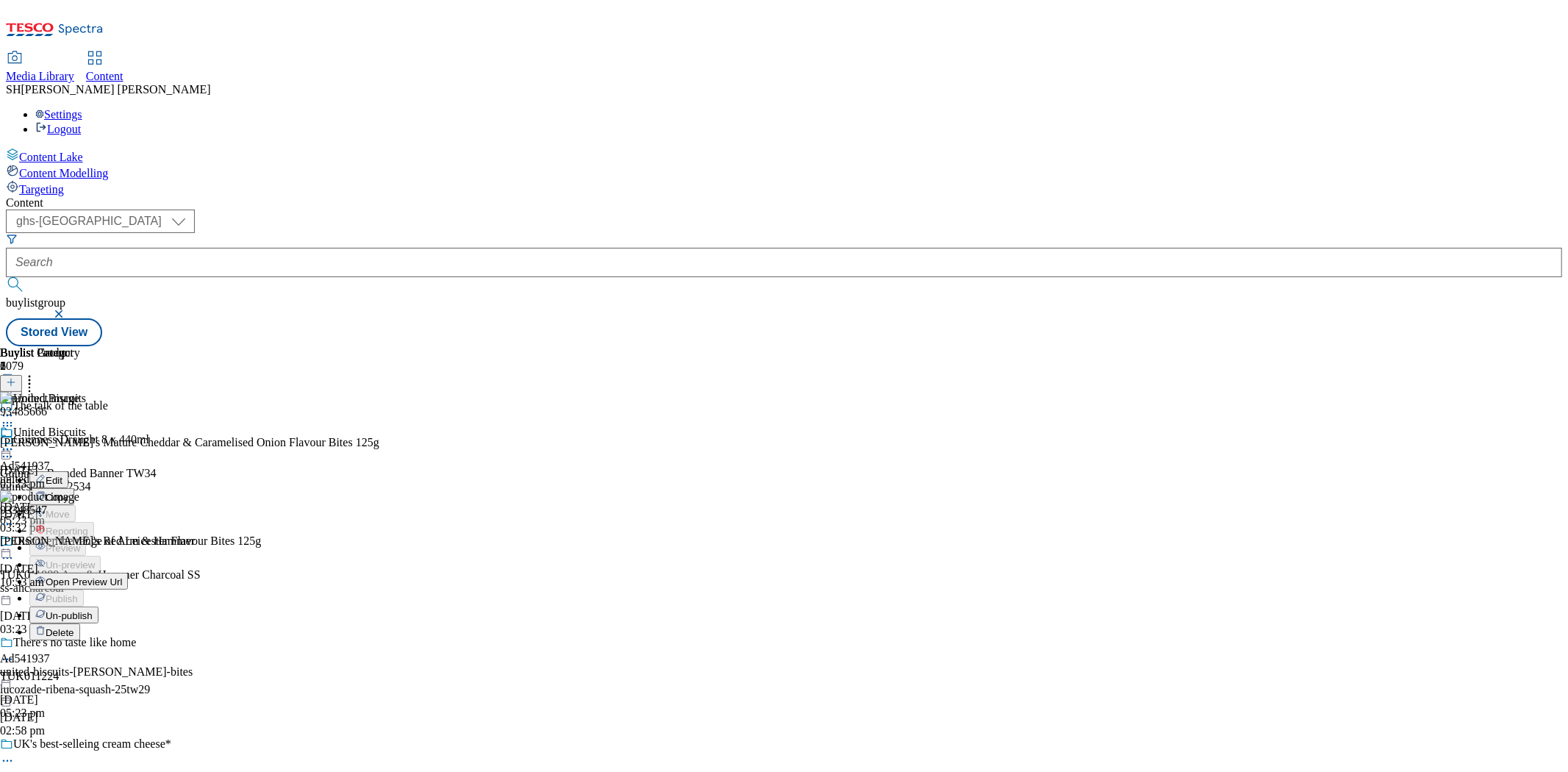
click at [193, 531] on div "United Biscuits Edit Copy Move Reporting Preview Un-preview Open Preview Url Pu…" at bounding box center [96, 572] width 193 height 294
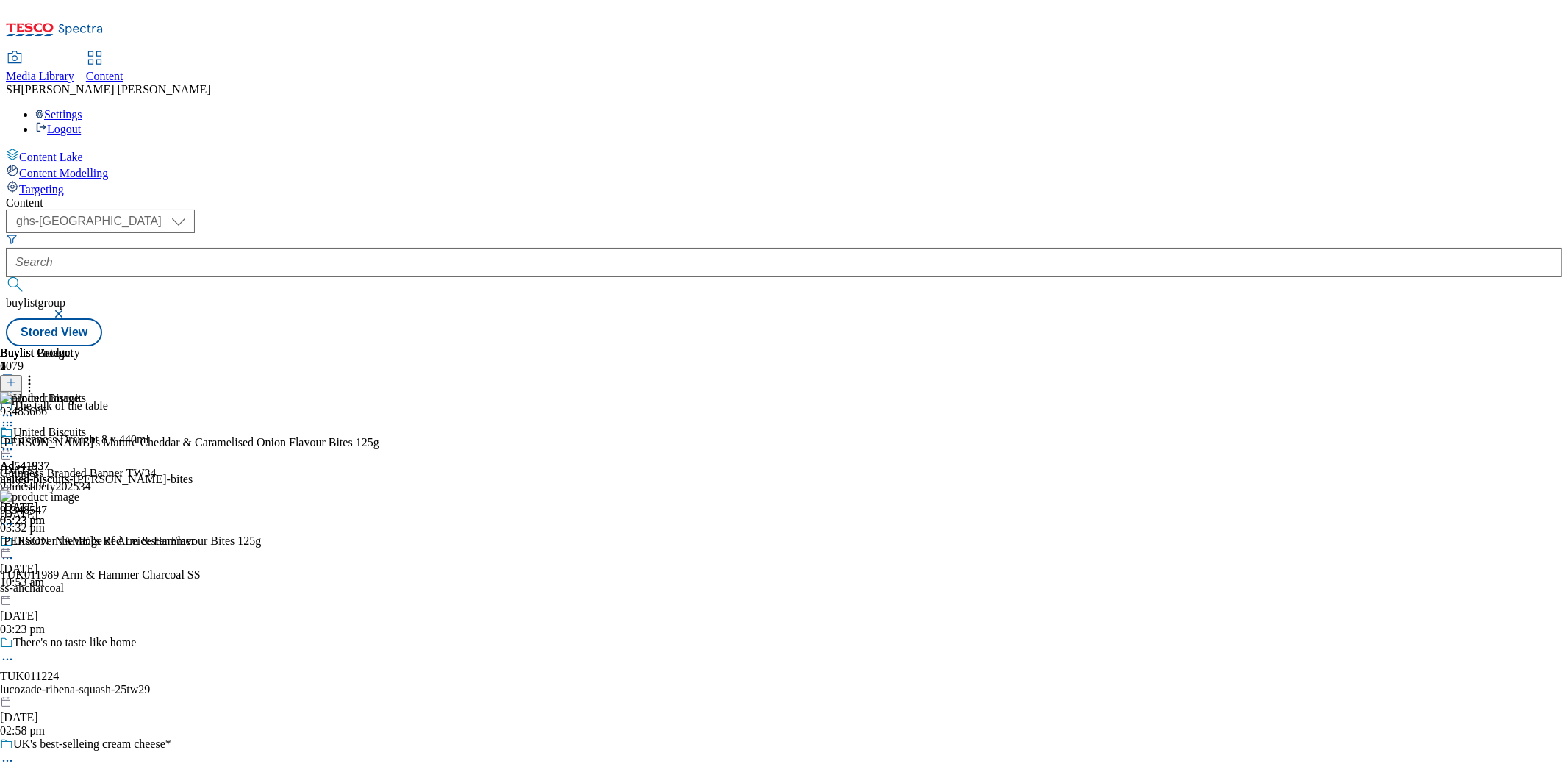
click at [380, 589] on div "93485666 Jacob's Mature Cheddar & Caramelised Onion Flavour Bites 125g 28 Aug 2…" at bounding box center [189, 489] width 380 height 197
